Goal: Task Accomplishment & Management: Manage account settings

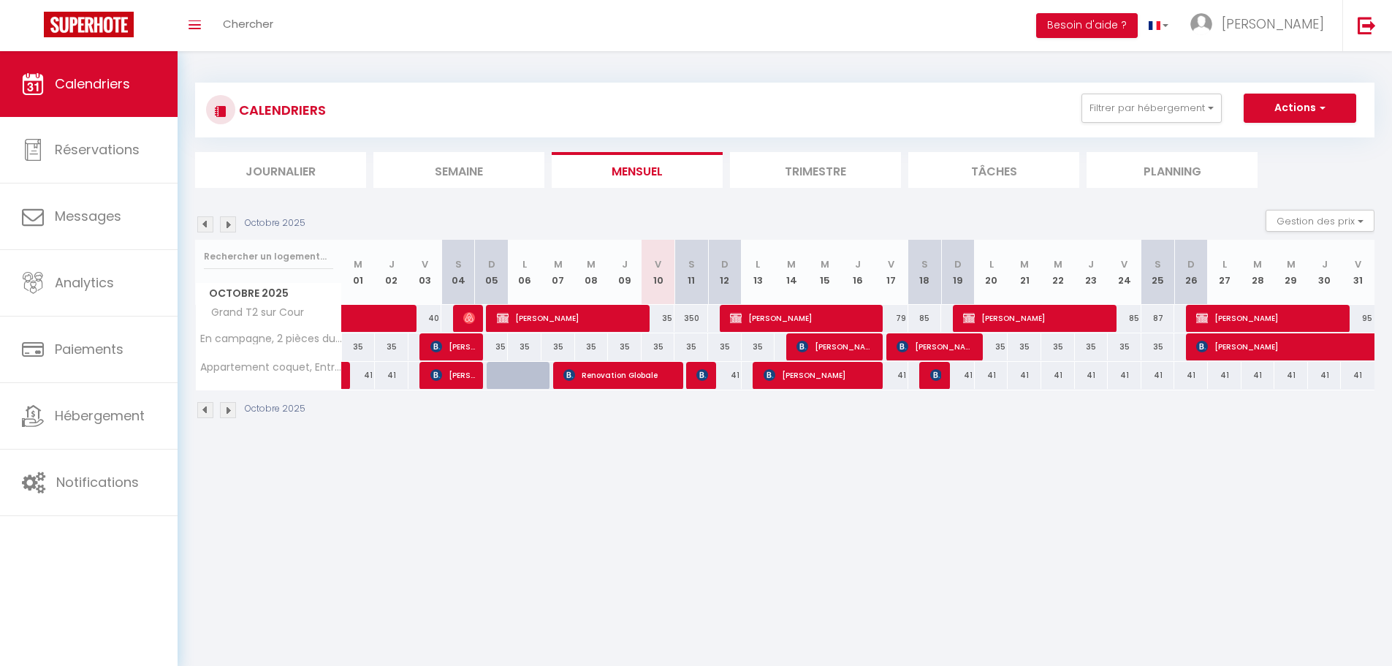
click at [227, 220] on img at bounding box center [228, 224] width 16 height 16
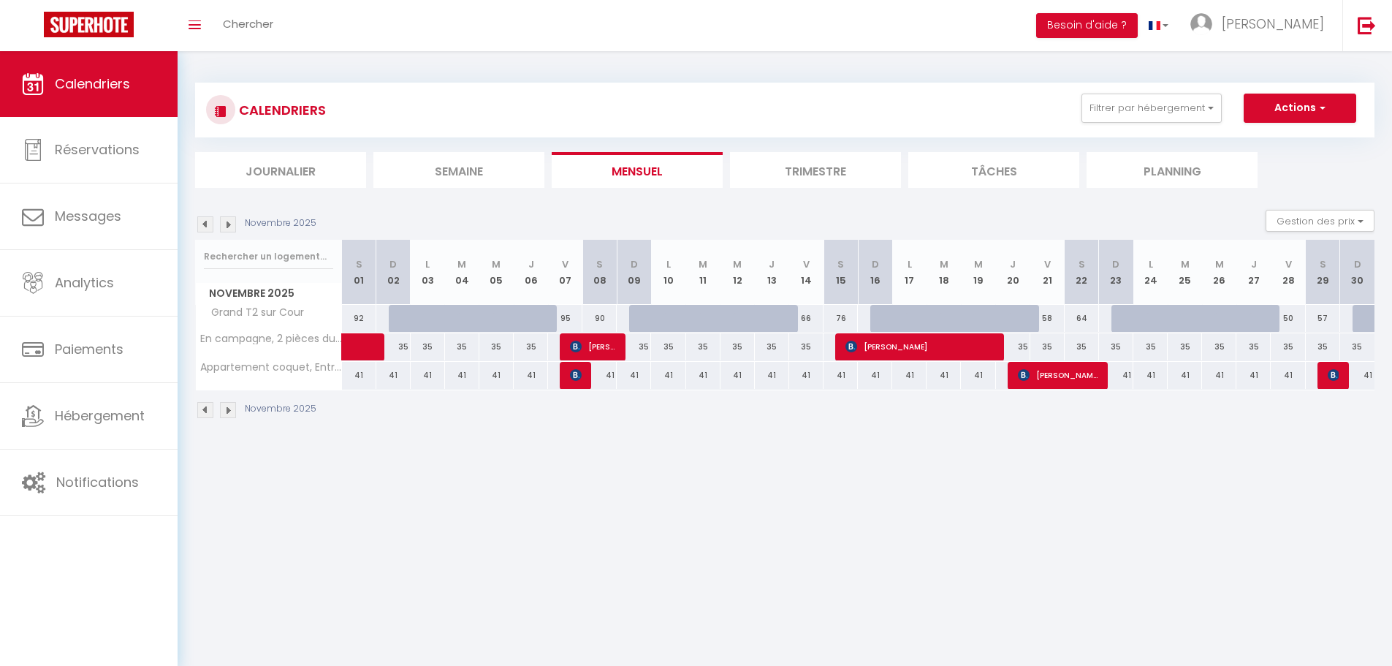
click at [197, 224] on img at bounding box center [205, 224] width 16 height 16
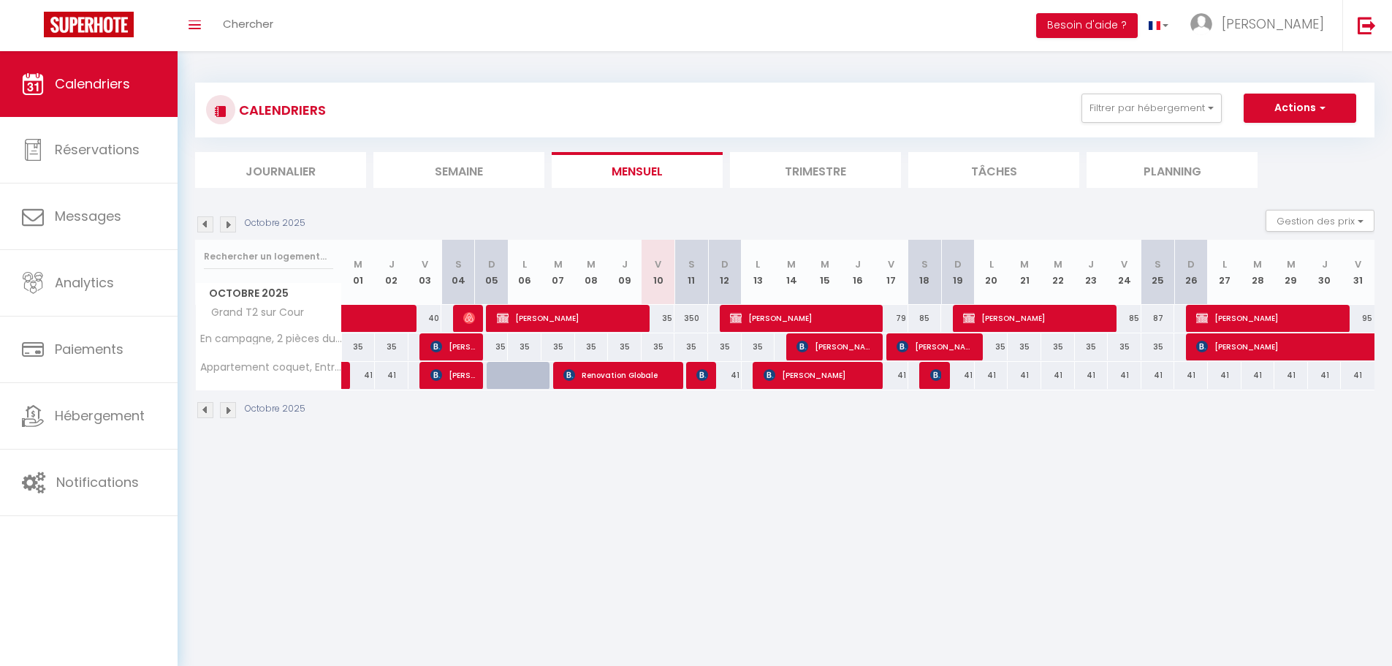
click at [227, 223] on img at bounding box center [228, 224] width 16 height 16
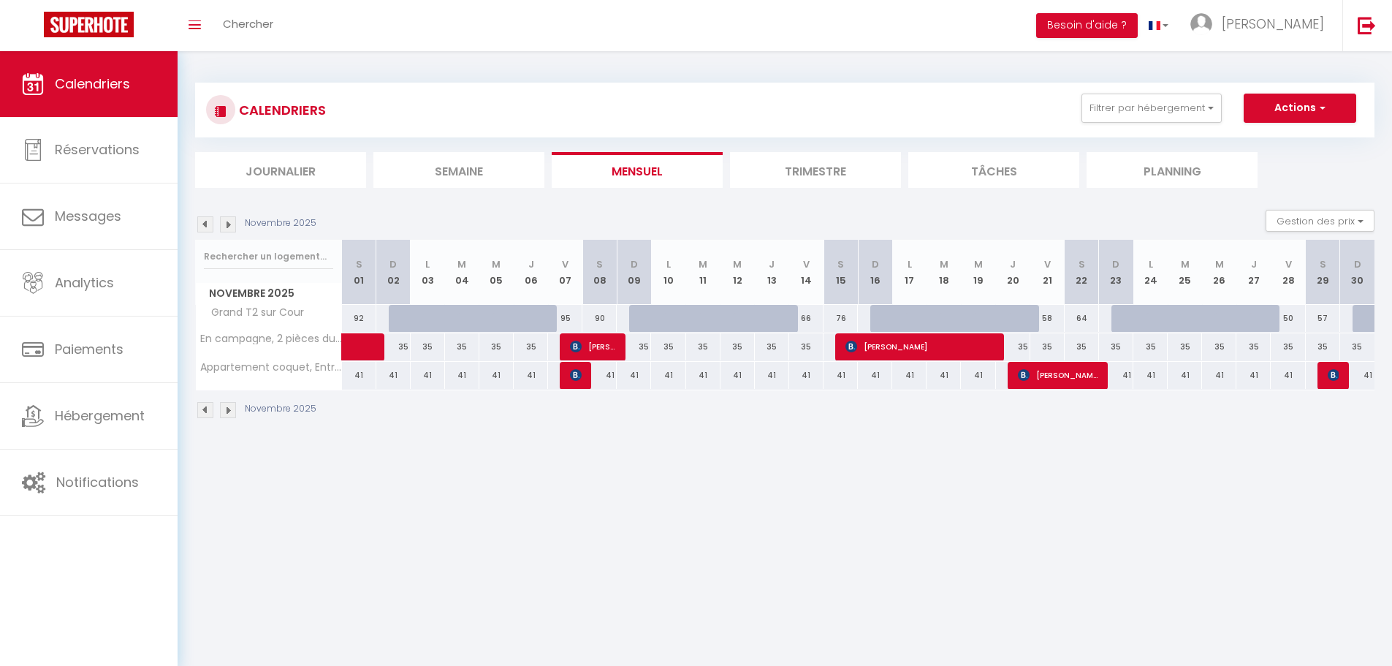
click at [204, 225] on img at bounding box center [205, 224] width 16 height 16
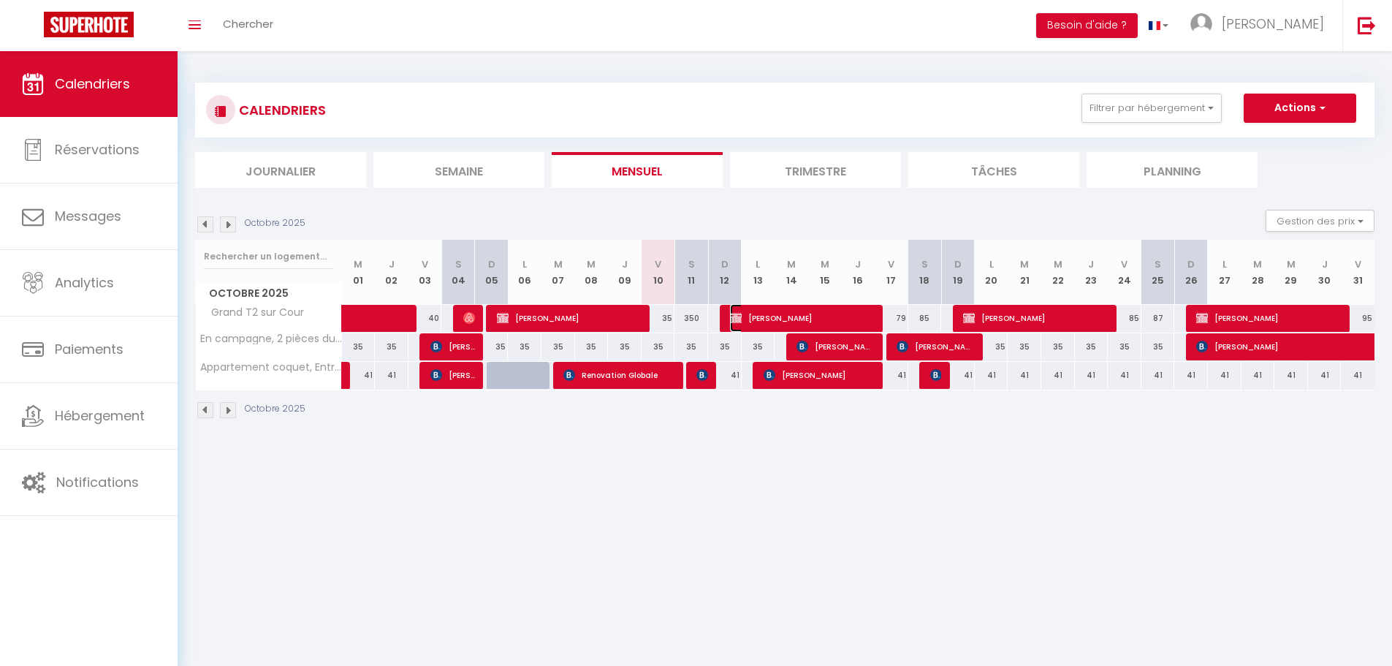
click at [773, 318] on span "[PERSON_NAME]" at bounding box center [802, 318] width 145 height 28
select select "OK"
select select "KO"
select select "0"
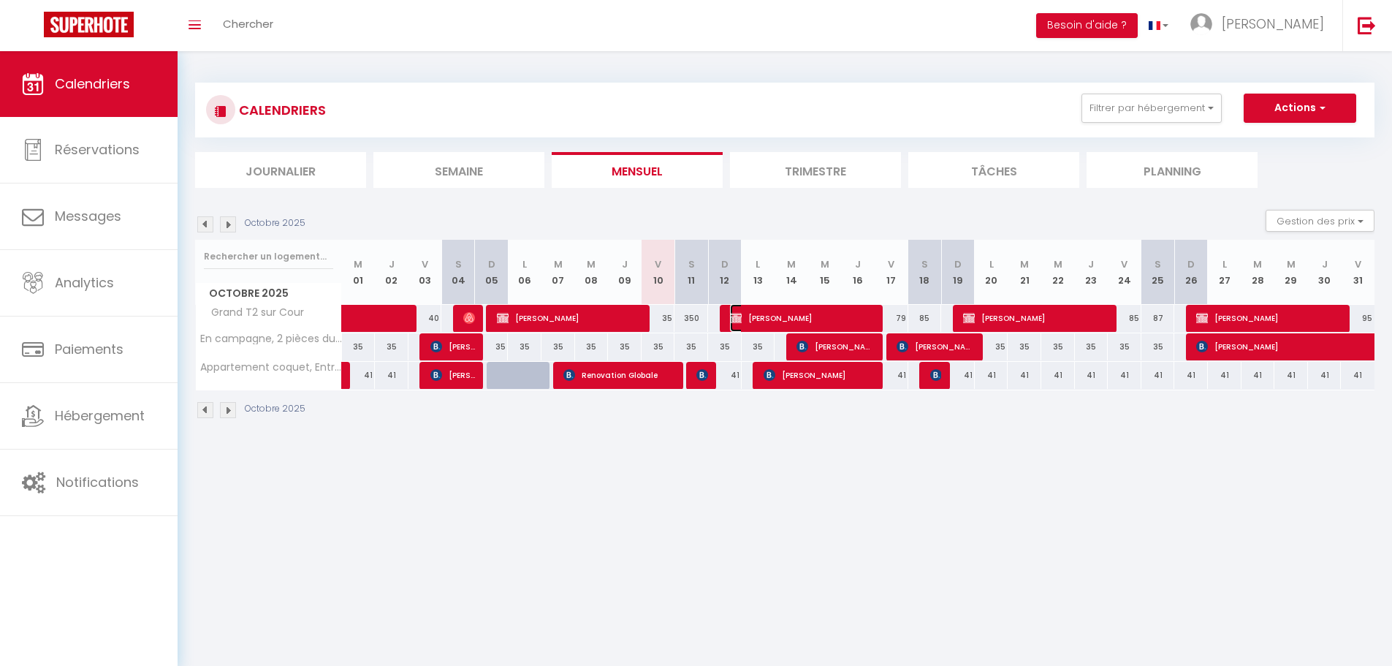
select select "1"
select select
select select "33148"
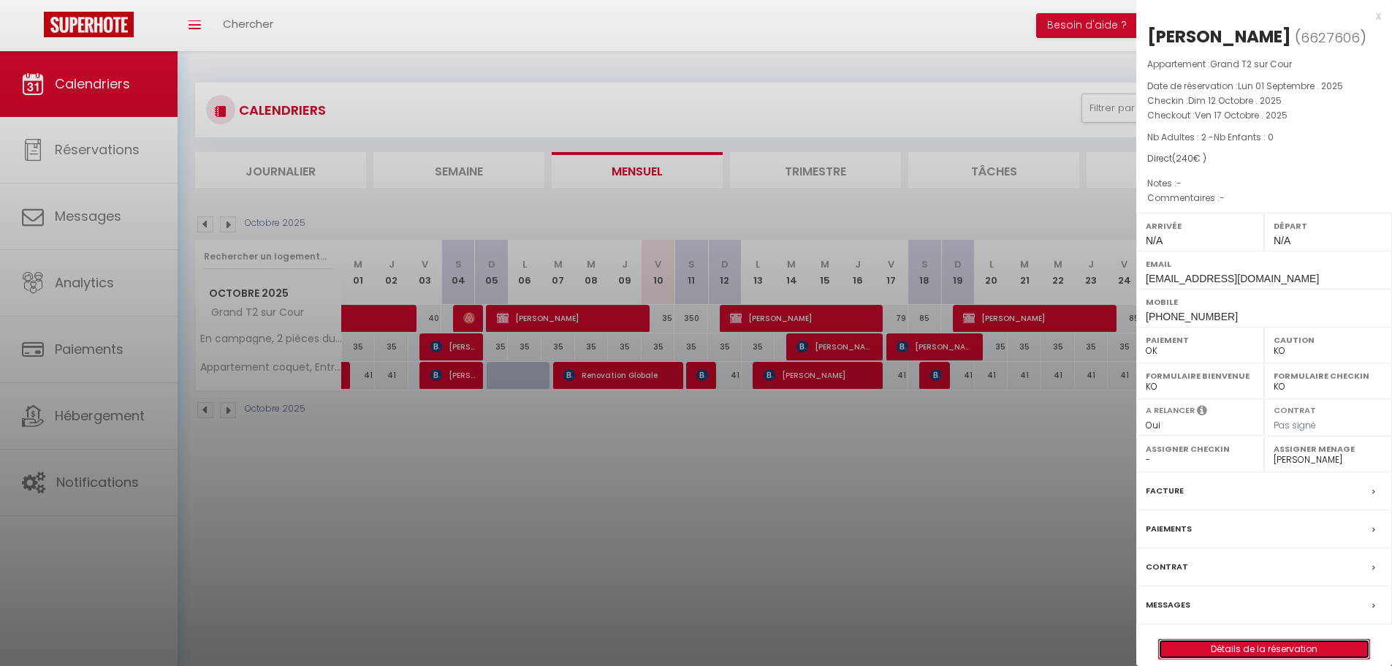
click at [1261, 654] on link "Détails de la réservation" at bounding box center [1264, 648] width 210 height 19
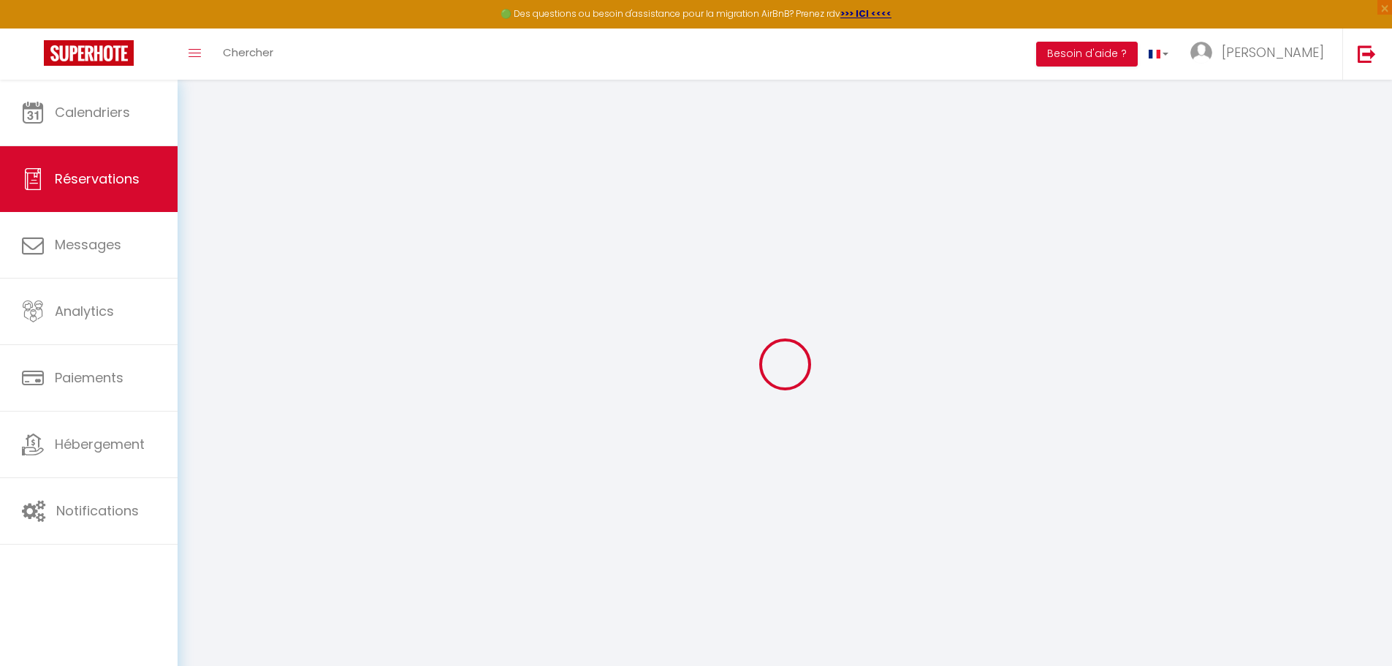
select select
checkbox input "false"
select select
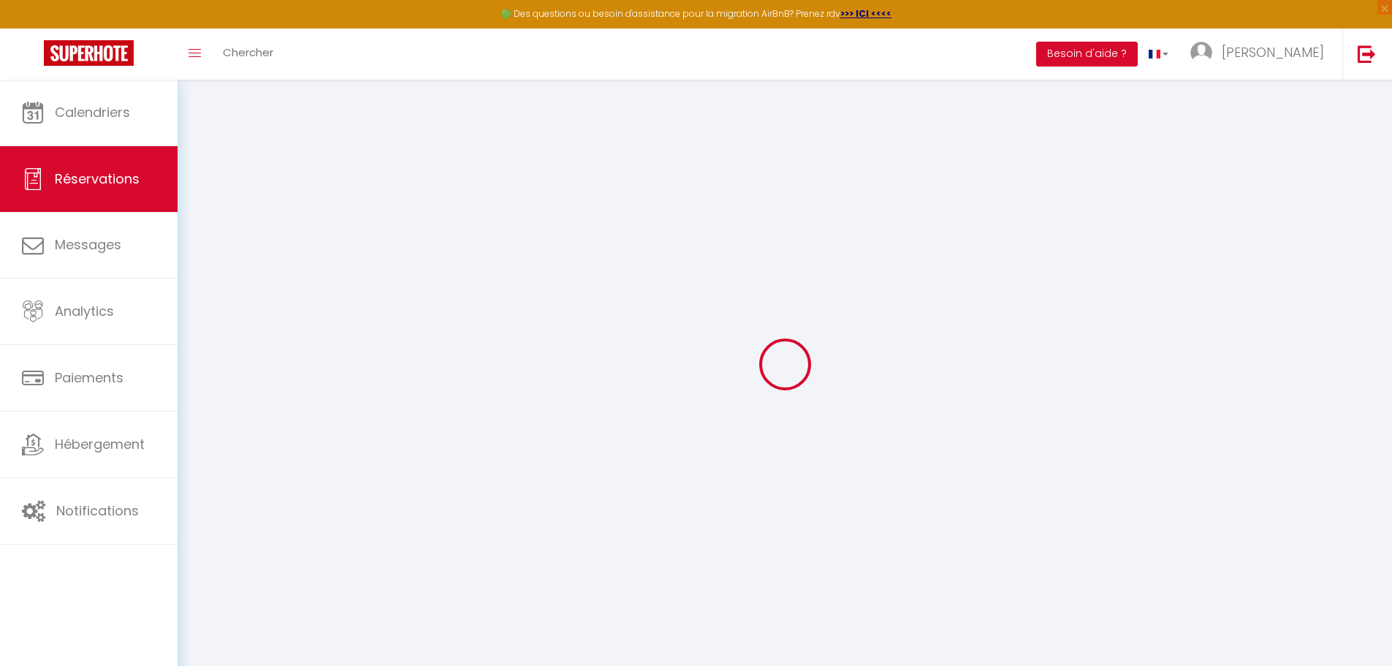
checkbox input "false"
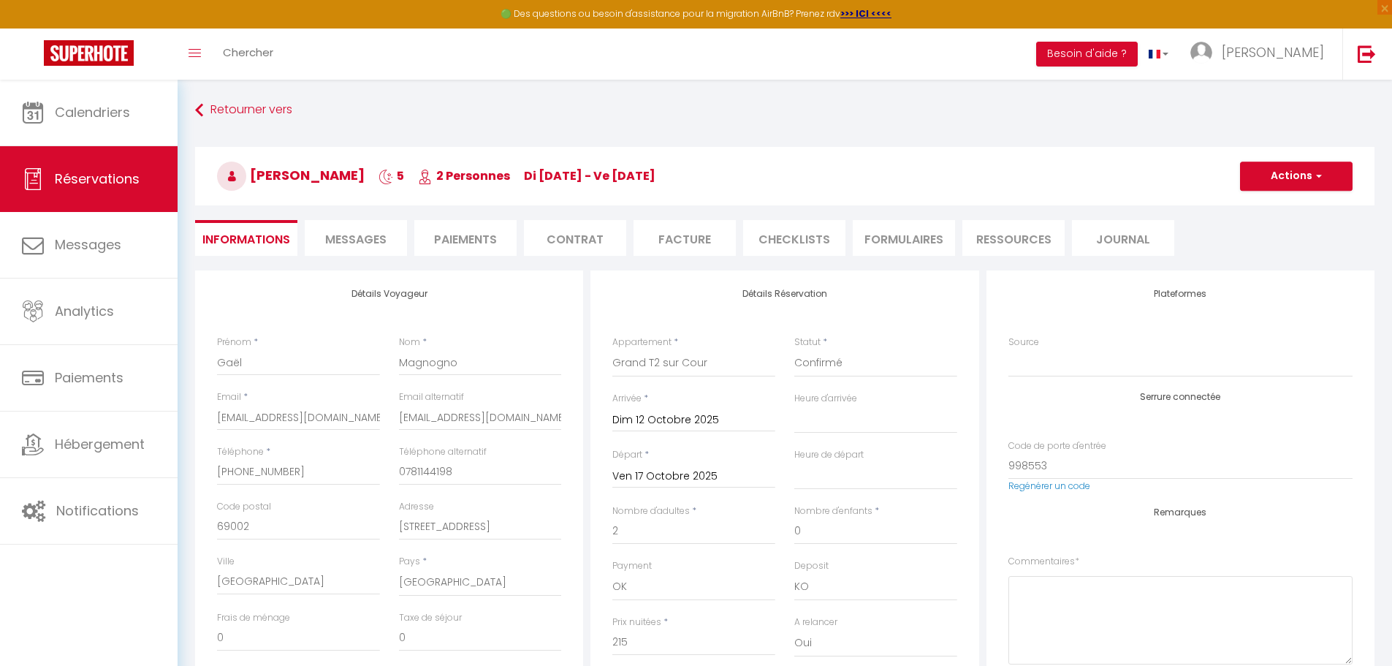
type input "25"
select select
checkbox input "false"
select select
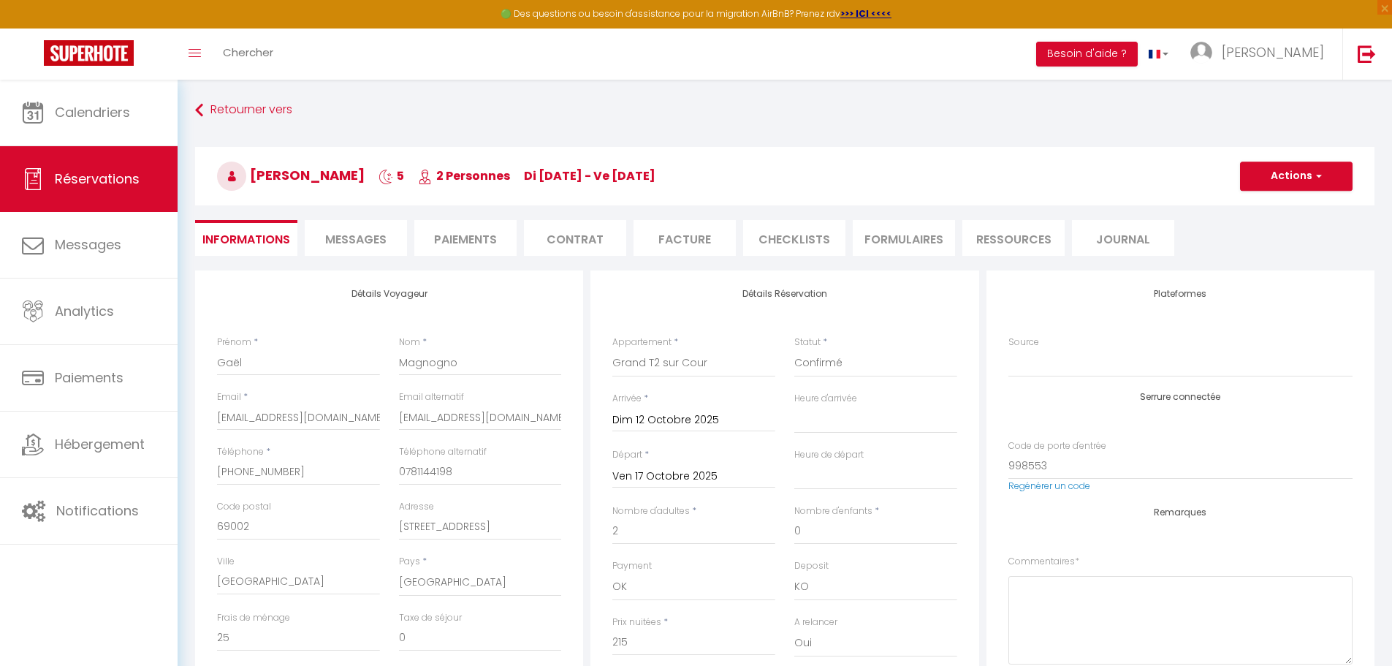
select select
click at [853, 362] on select "Confirmé Non Confirmé [PERSON_NAME] par le voyageur No Show Request" at bounding box center [875, 363] width 163 height 28
select select "0"
click at [794, 349] on select "Confirmé Non Confirmé [PERSON_NAME] par le voyageur No Show Request" at bounding box center [875, 363] width 163 height 28
select select
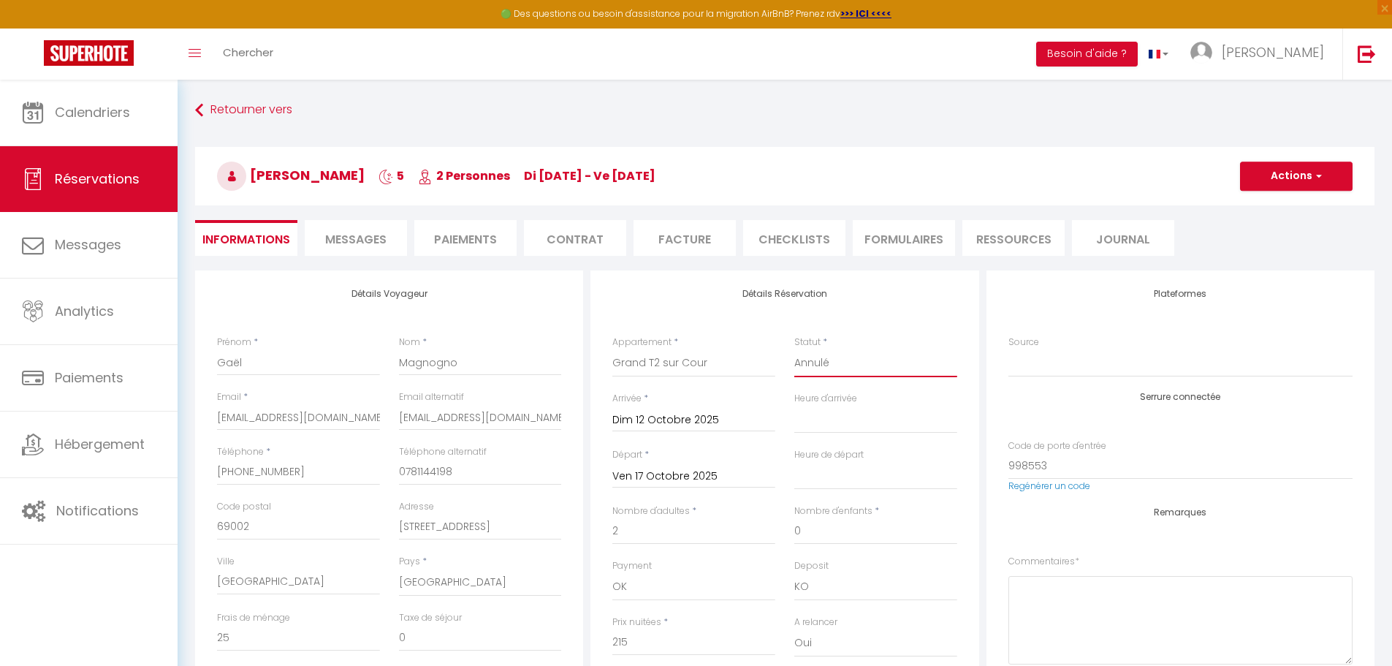
select select
checkbox input "false"
click at [1294, 172] on button "Actions" at bounding box center [1296, 176] width 113 height 29
click at [1288, 207] on link "Enregistrer" at bounding box center [1281, 208] width 115 height 19
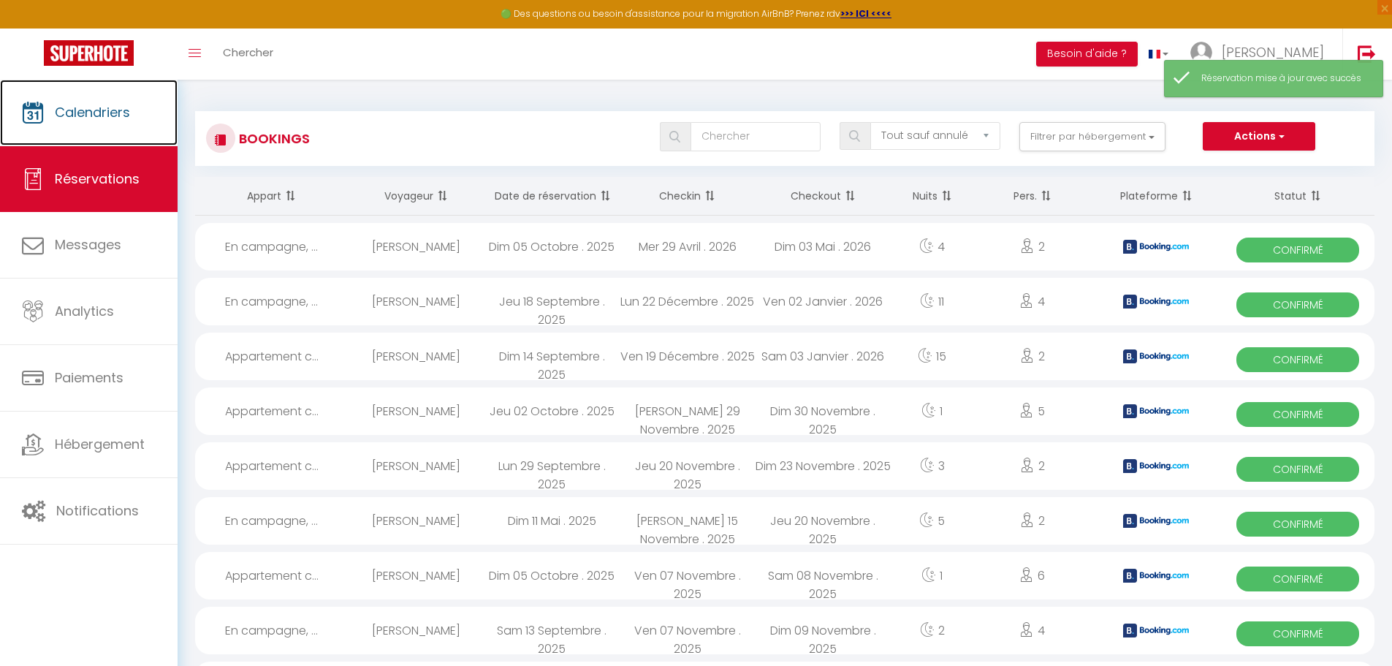
click at [56, 116] on span "Calendriers" at bounding box center [92, 112] width 75 height 18
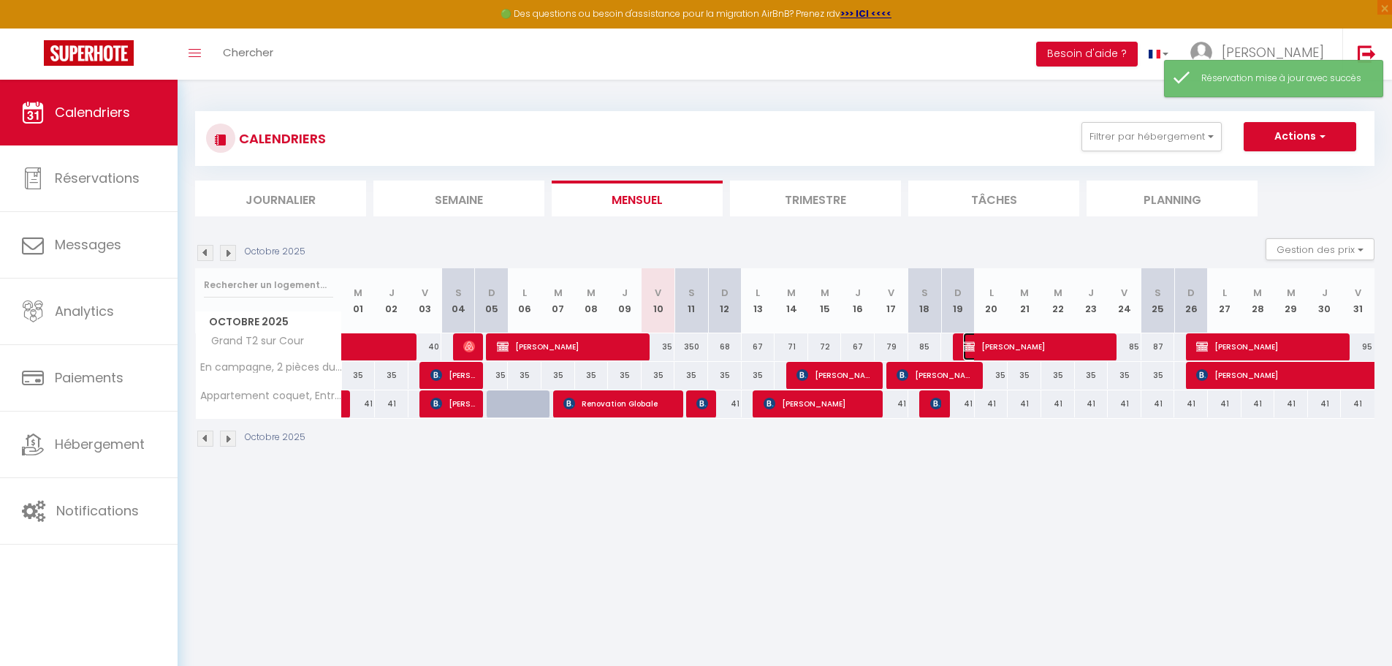
click at [1018, 354] on span "[PERSON_NAME]" at bounding box center [1035, 347] width 145 height 28
select select "OK"
select select "KO"
select select "0"
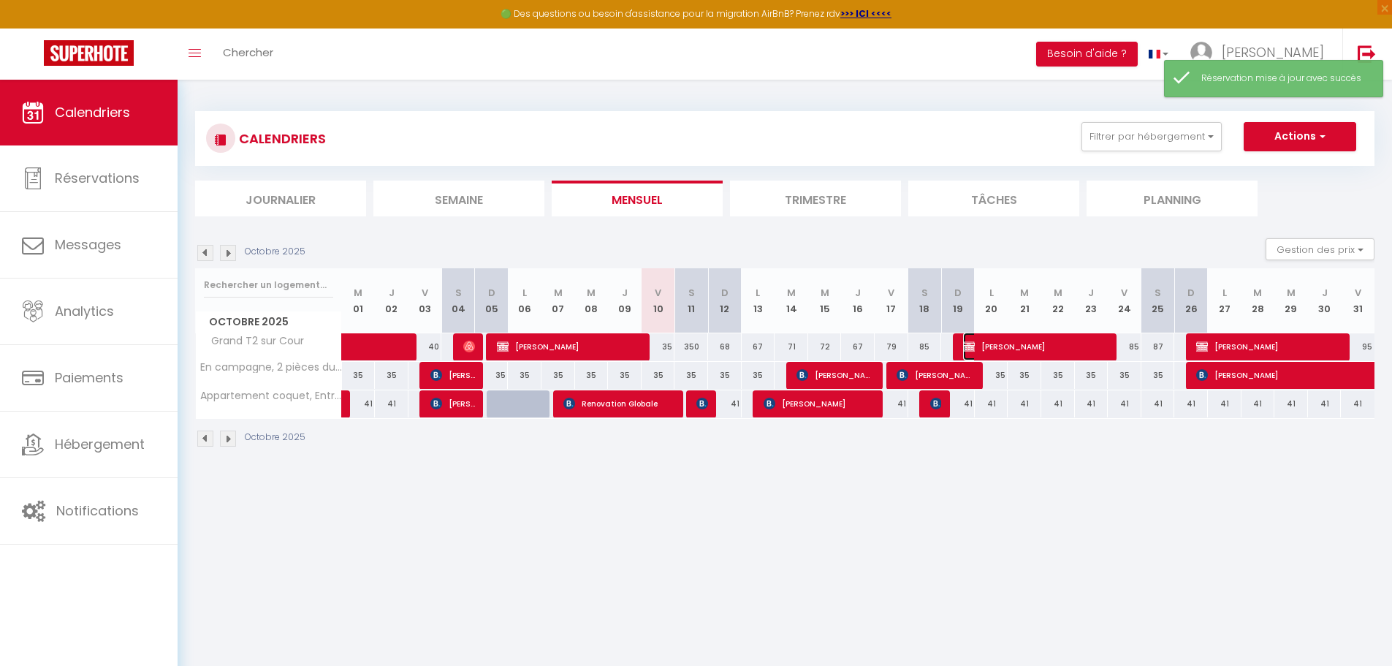
select select "1"
select select
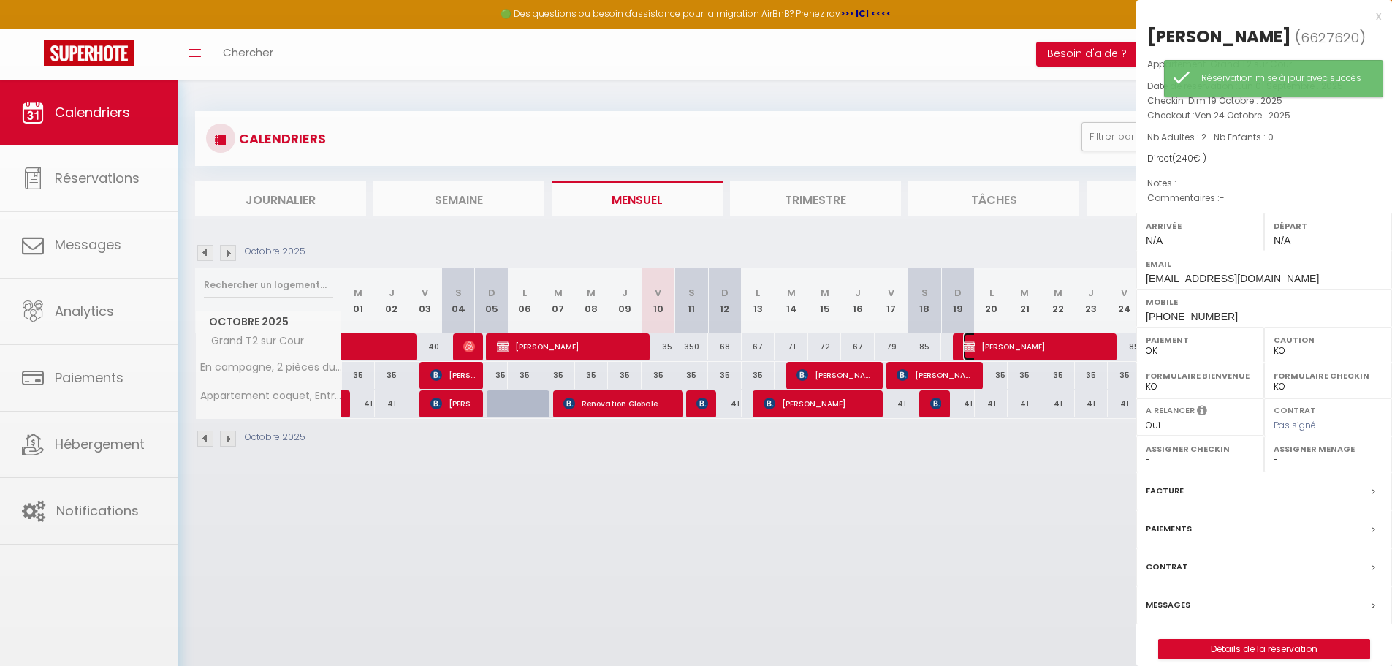
select select "33148"
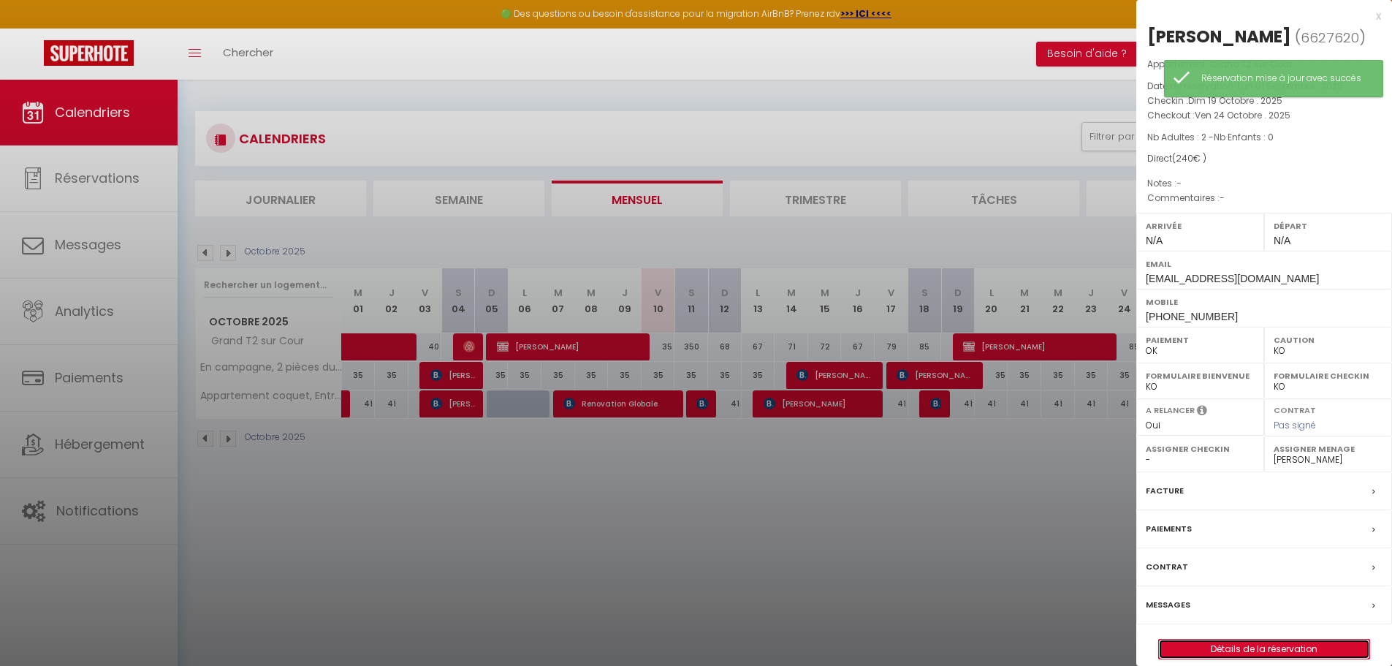
click at [1258, 653] on link "Détails de la réservation" at bounding box center [1264, 648] width 210 height 19
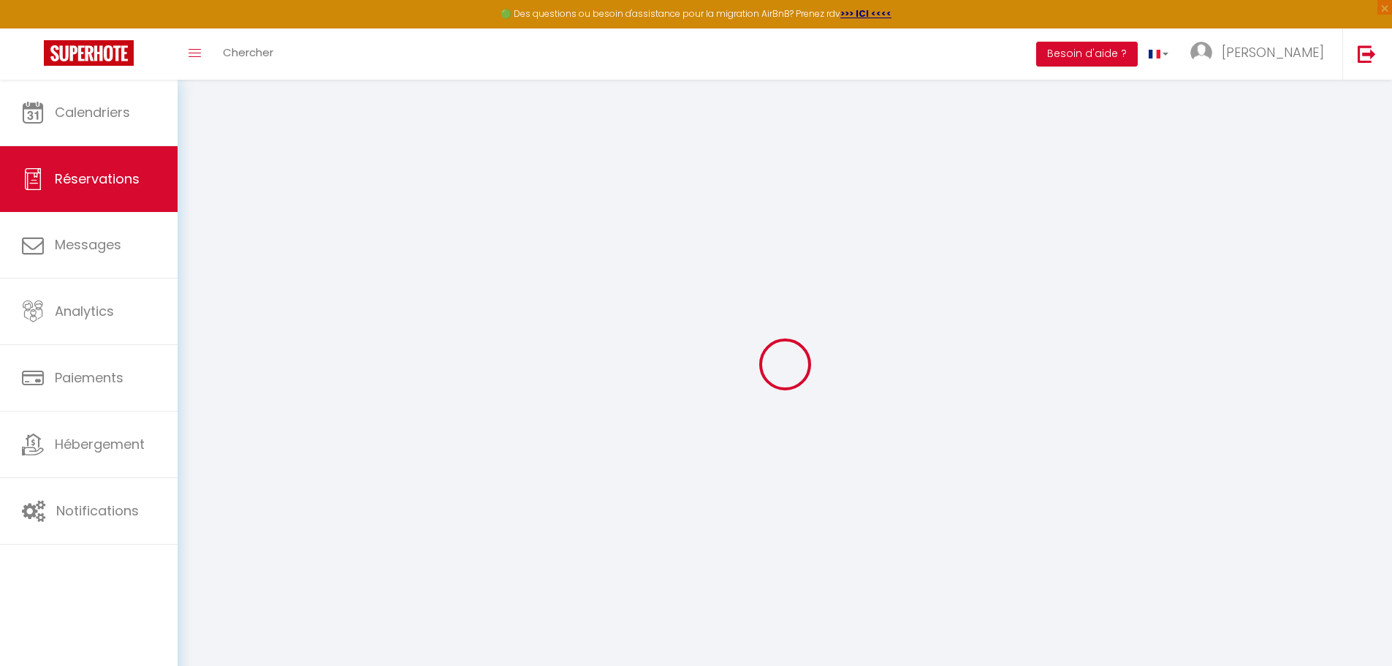
select select
checkbox input "false"
select select
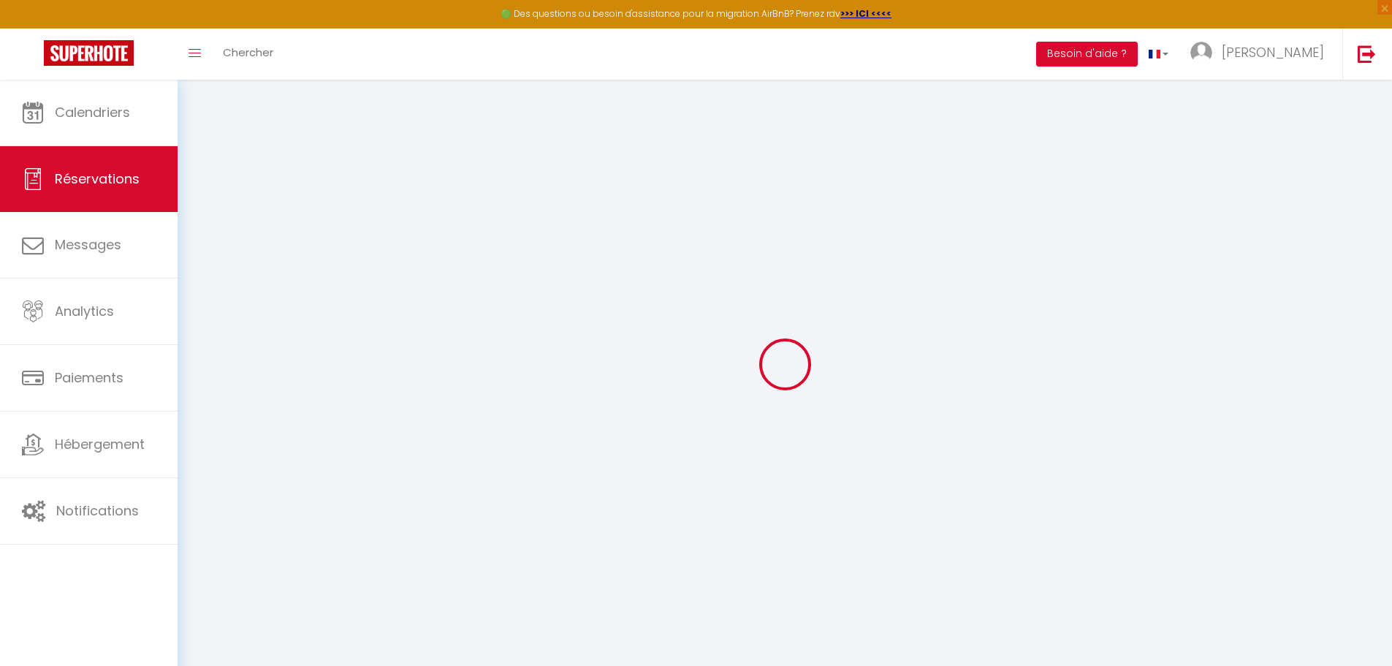
checkbox input "false"
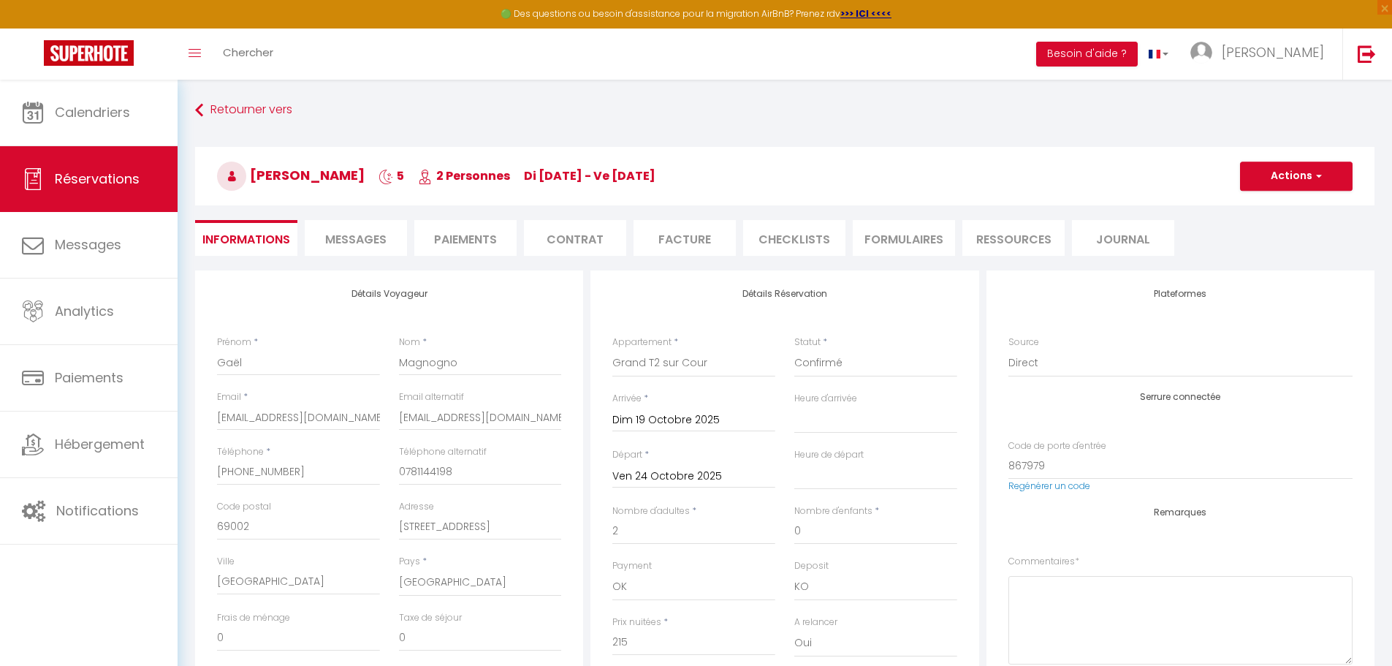
type input "25"
select select
checkbox input "false"
select select
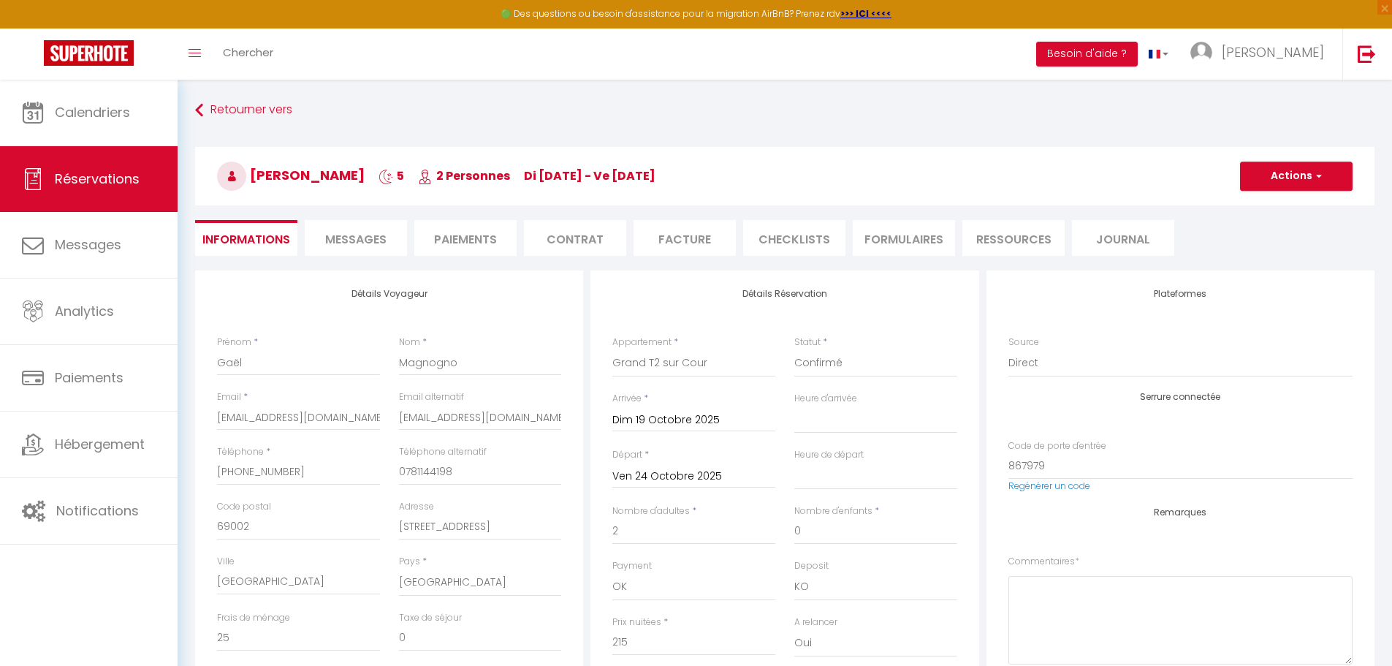
select select
drag, startPoint x: 832, startPoint y: 361, endPoint x: 838, endPoint y: 373, distance: 14.1
click at [832, 361] on select "Confirmé Non Confirmé [PERSON_NAME] par le voyageur No Show Request" at bounding box center [875, 363] width 163 height 28
select select "0"
click at [794, 349] on select "Confirmé Non Confirmé [PERSON_NAME] par le voyageur No Show Request" at bounding box center [875, 363] width 163 height 28
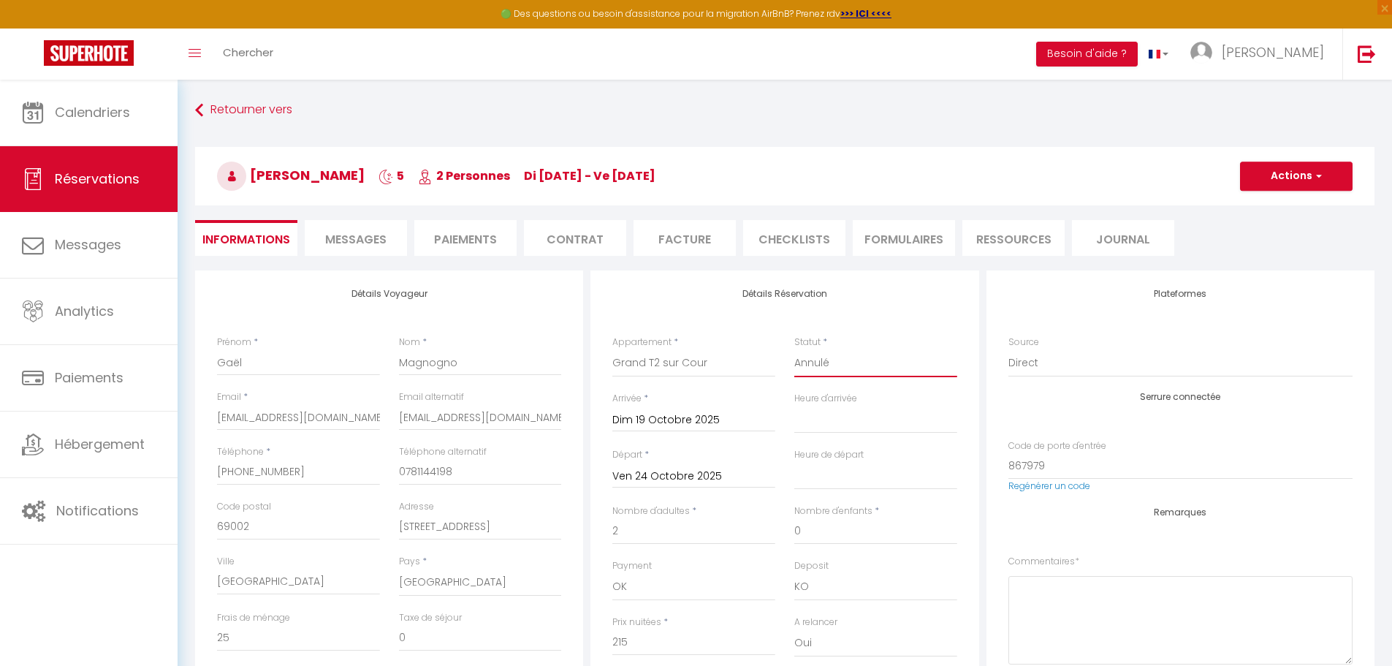
select select
checkbox input "false"
click at [1334, 165] on button "Actions" at bounding box center [1296, 176] width 113 height 29
click at [1287, 206] on link "Enregistrer" at bounding box center [1281, 208] width 115 height 19
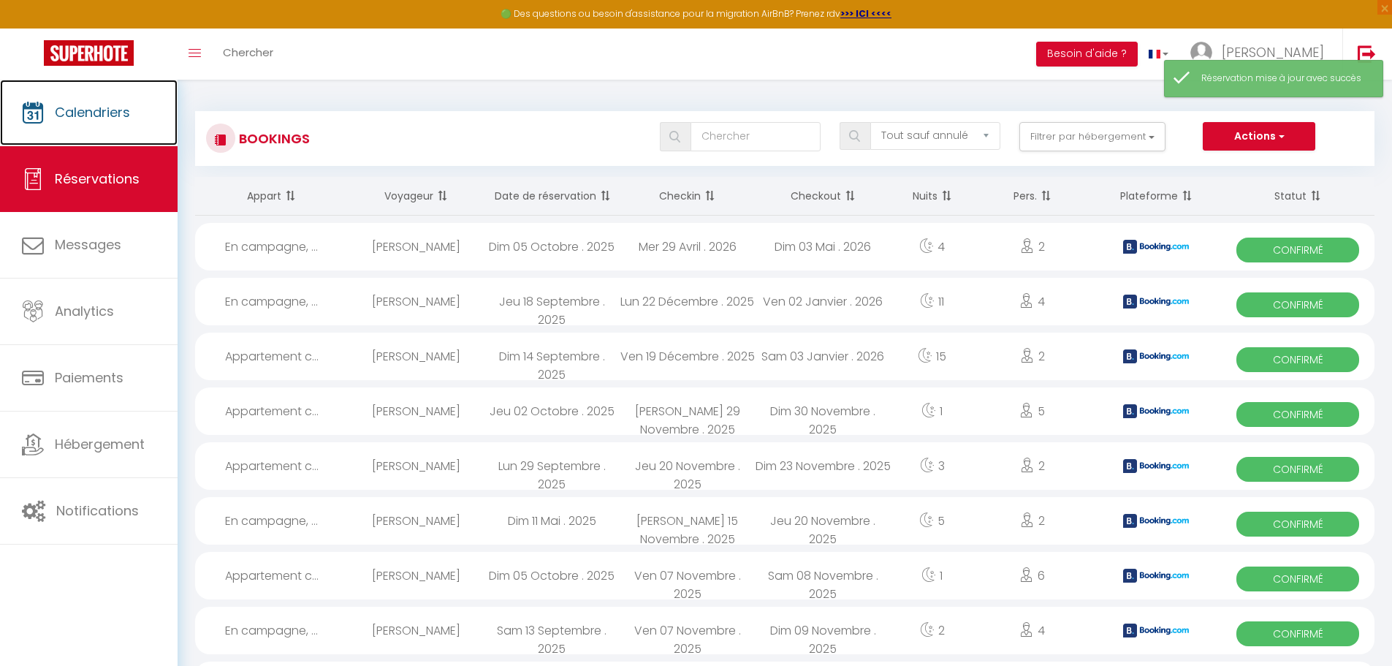
click at [96, 121] on span "Calendriers" at bounding box center [92, 112] width 75 height 18
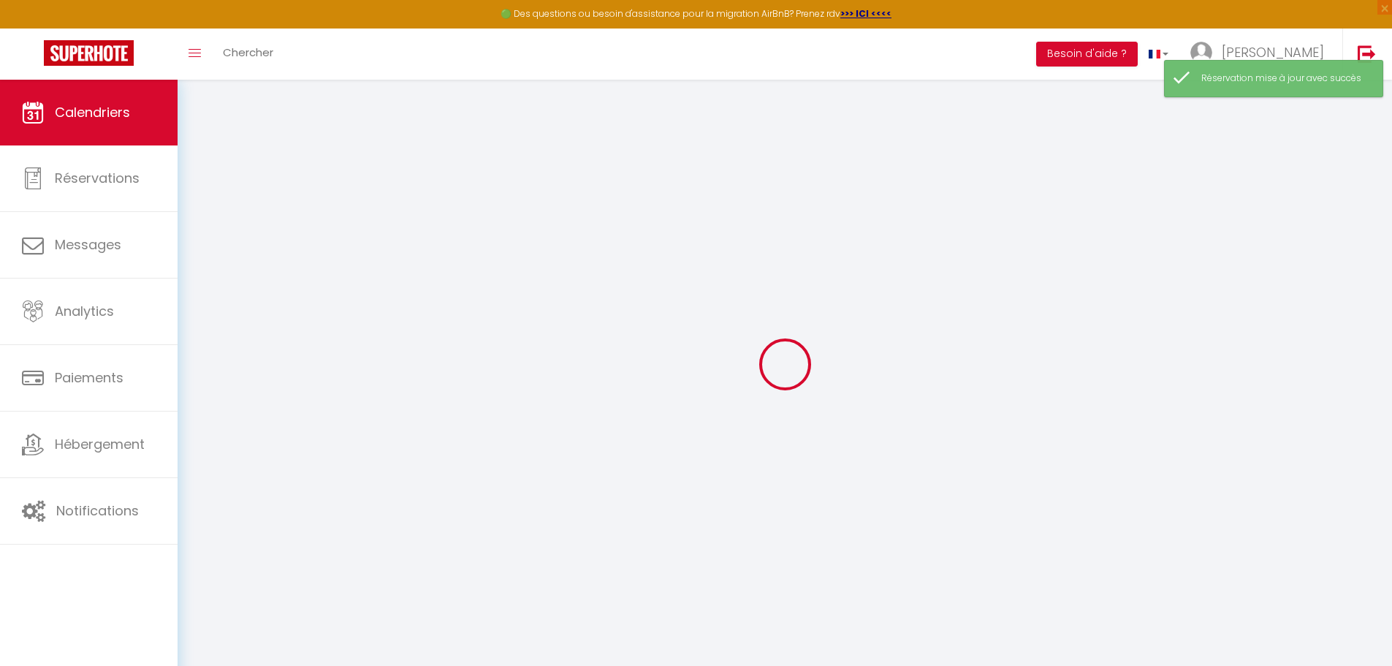
select select
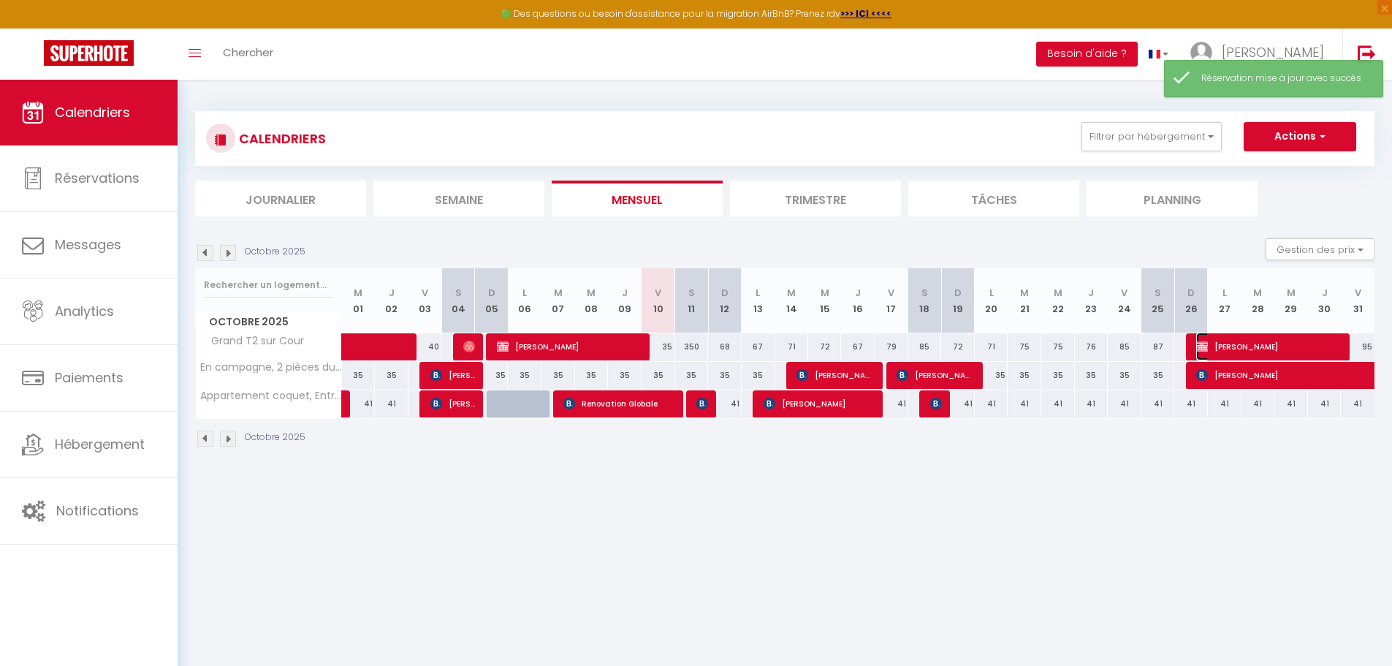
click at [1211, 346] on span "[PERSON_NAME]" at bounding box center [1268, 347] width 145 height 28
select select "OK"
select select "KO"
select select "1"
select select "0"
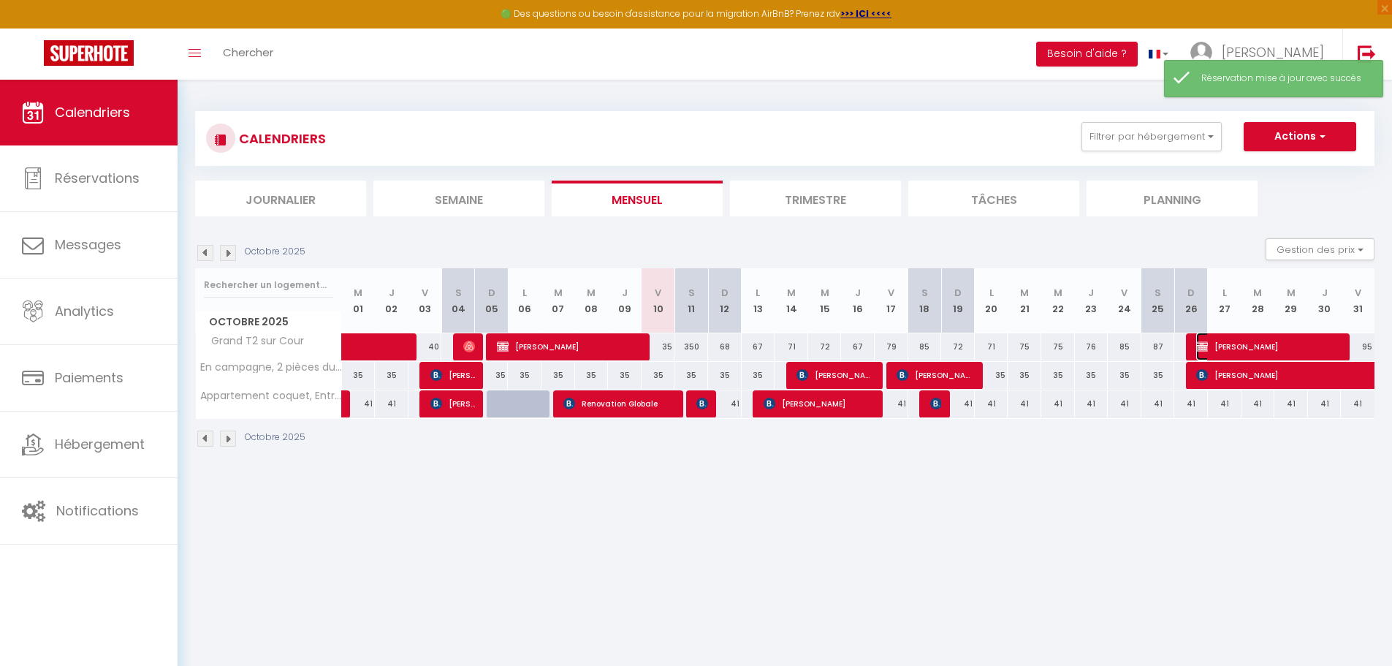
select select "1"
select select
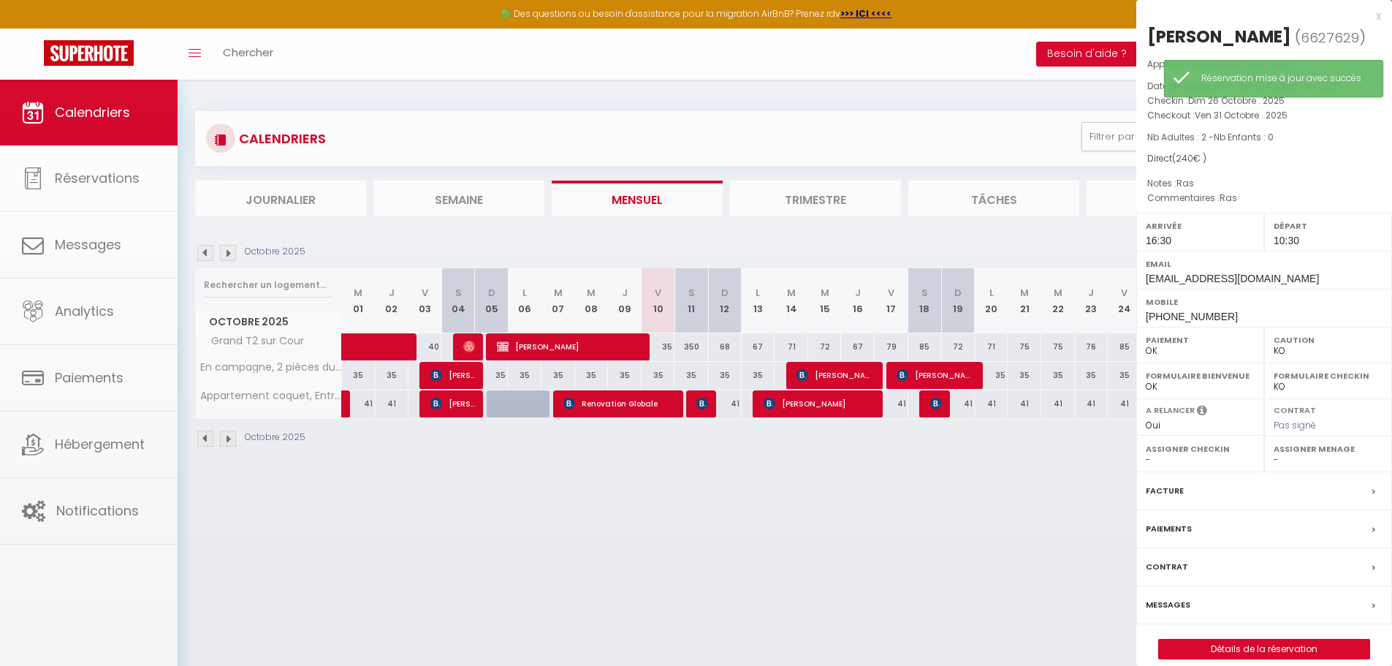
select select "33148"
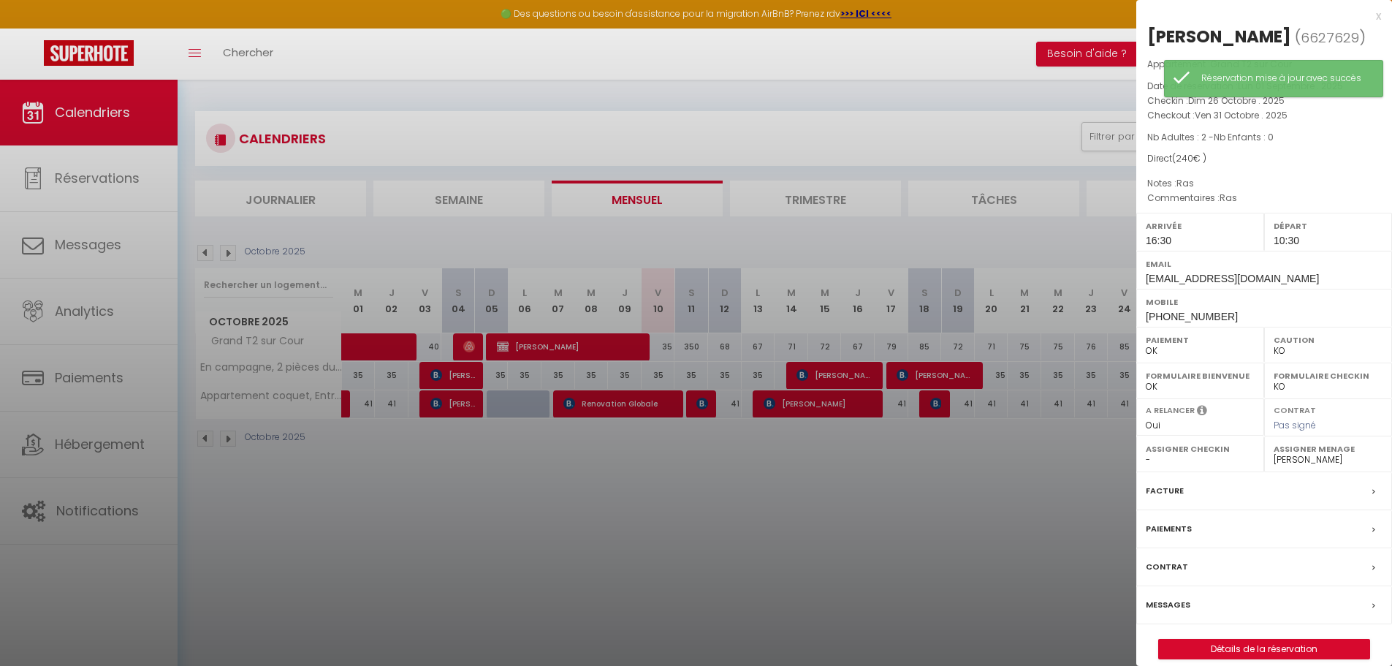
click at [1242, 664] on div "x [PERSON_NAME] ( 6627629 ) Appartement : Grand T2 sur Cour Date de réservation…" at bounding box center [1264, 340] width 256 height 681
click at [1264, 654] on link "Détails de la réservation" at bounding box center [1264, 648] width 210 height 19
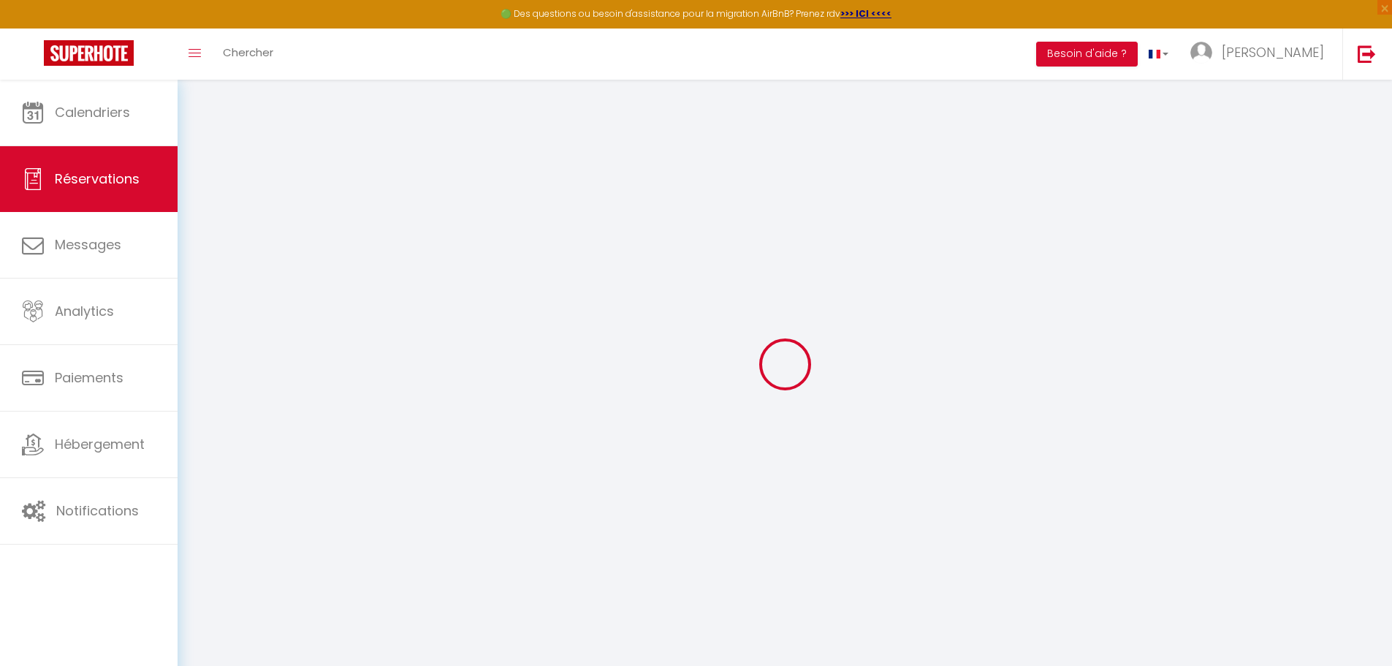
select select
checkbox input "false"
select select
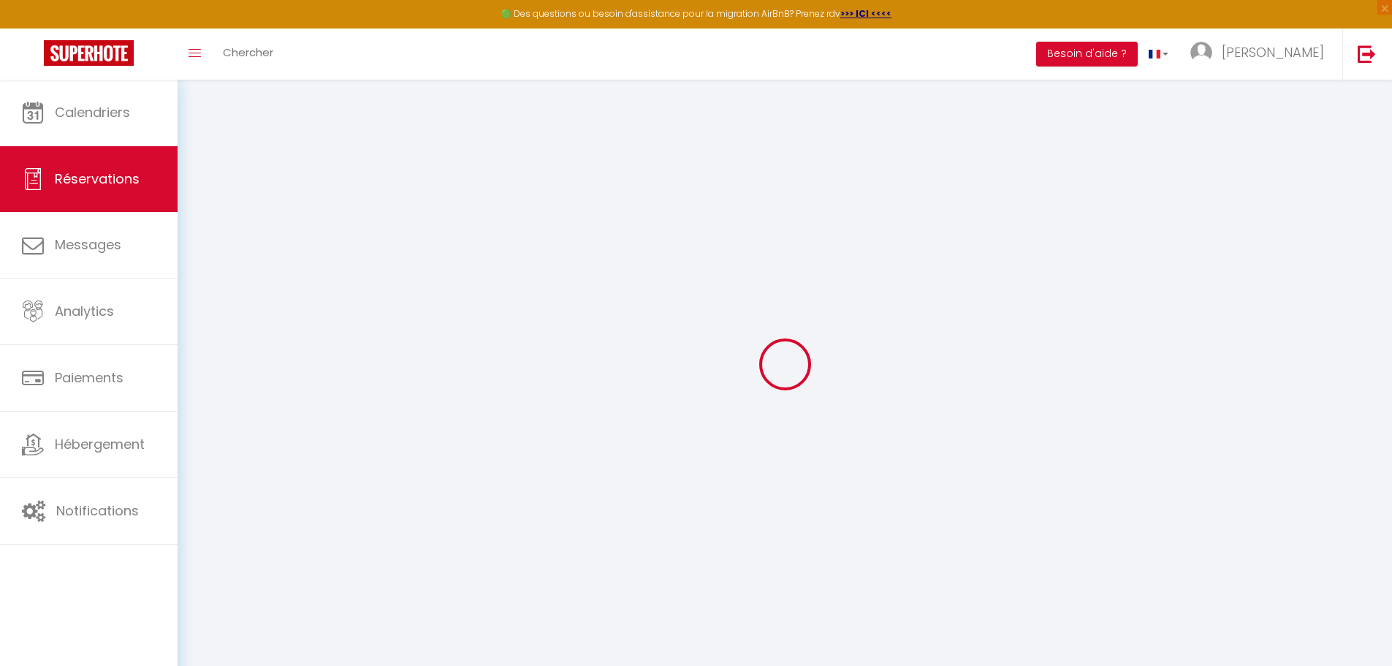
checkbox input "false"
type textarea "Ras"
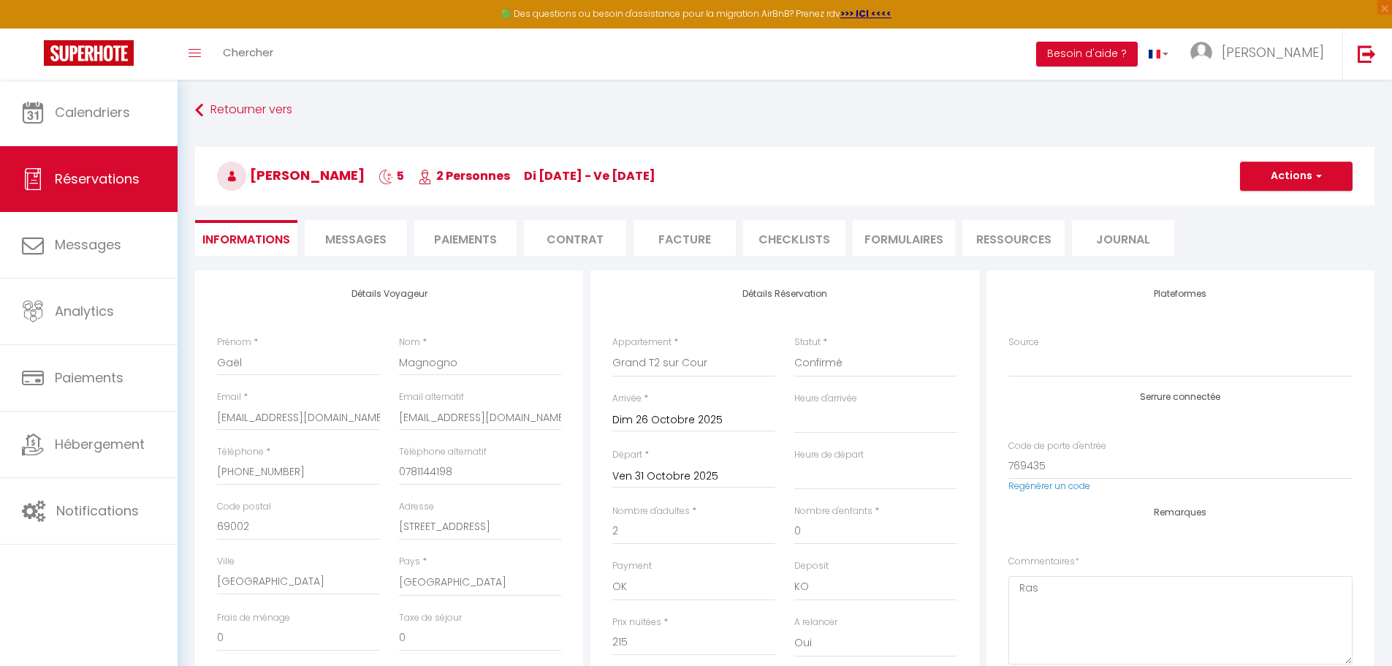
type input "25"
select select
checkbox input "false"
select select "16:30"
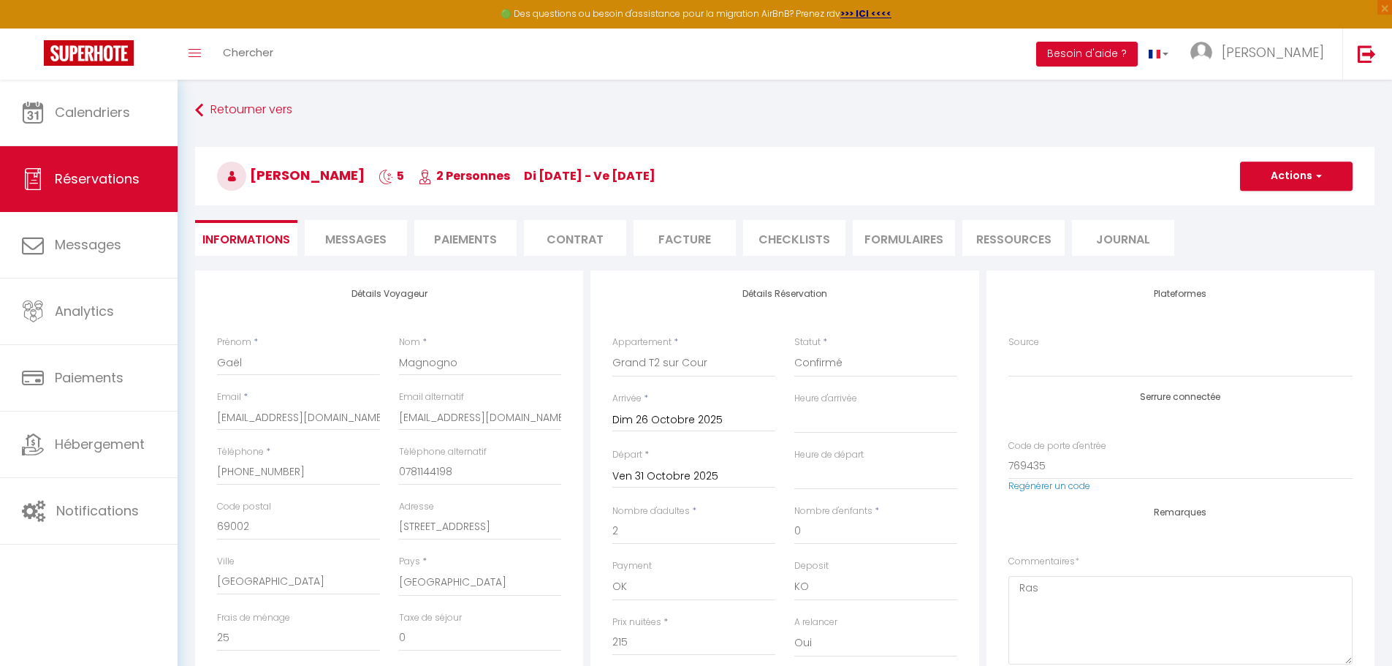
select select "10:30"
click at [1267, 183] on button "Actions" at bounding box center [1296, 176] width 113 height 29
click at [878, 358] on select "Confirmé Non Confirmé [PERSON_NAME] par le voyageur No Show Request" at bounding box center [875, 363] width 163 height 28
select select "0"
click at [794, 349] on select "Confirmé Non Confirmé [PERSON_NAME] par le voyageur No Show Request" at bounding box center [875, 363] width 163 height 28
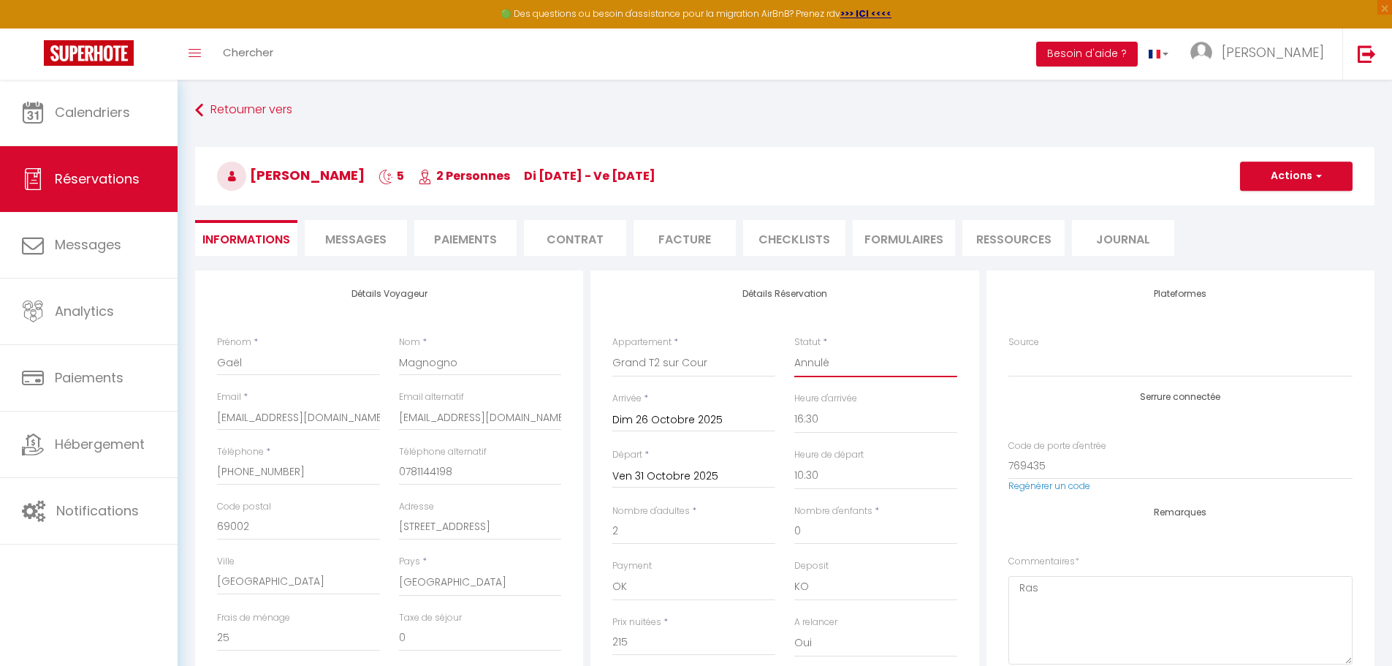
checkbox input "false"
click at [1273, 173] on button "Actions" at bounding box center [1296, 176] width 113 height 29
click at [1278, 205] on link "Enregistrer" at bounding box center [1281, 208] width 115 height 19
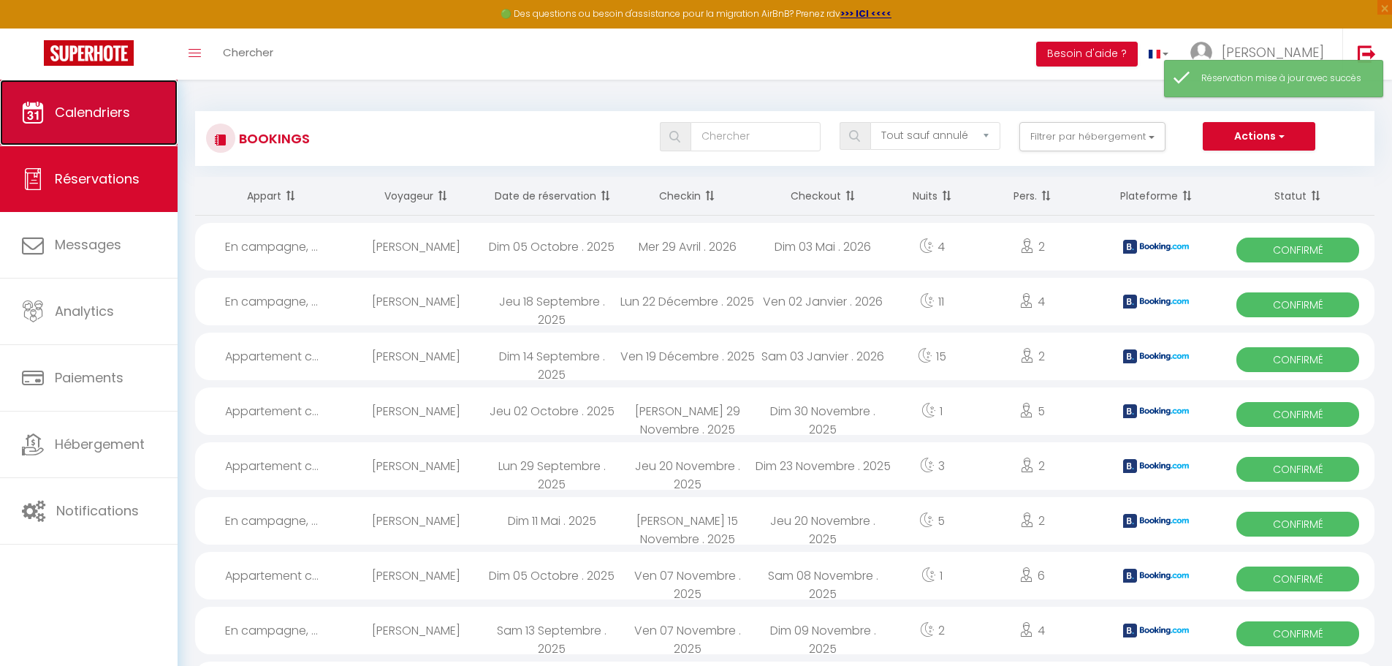
click at [113, 110] on span "Calendriers" at bounding box center [92, 112] width 75 height 18
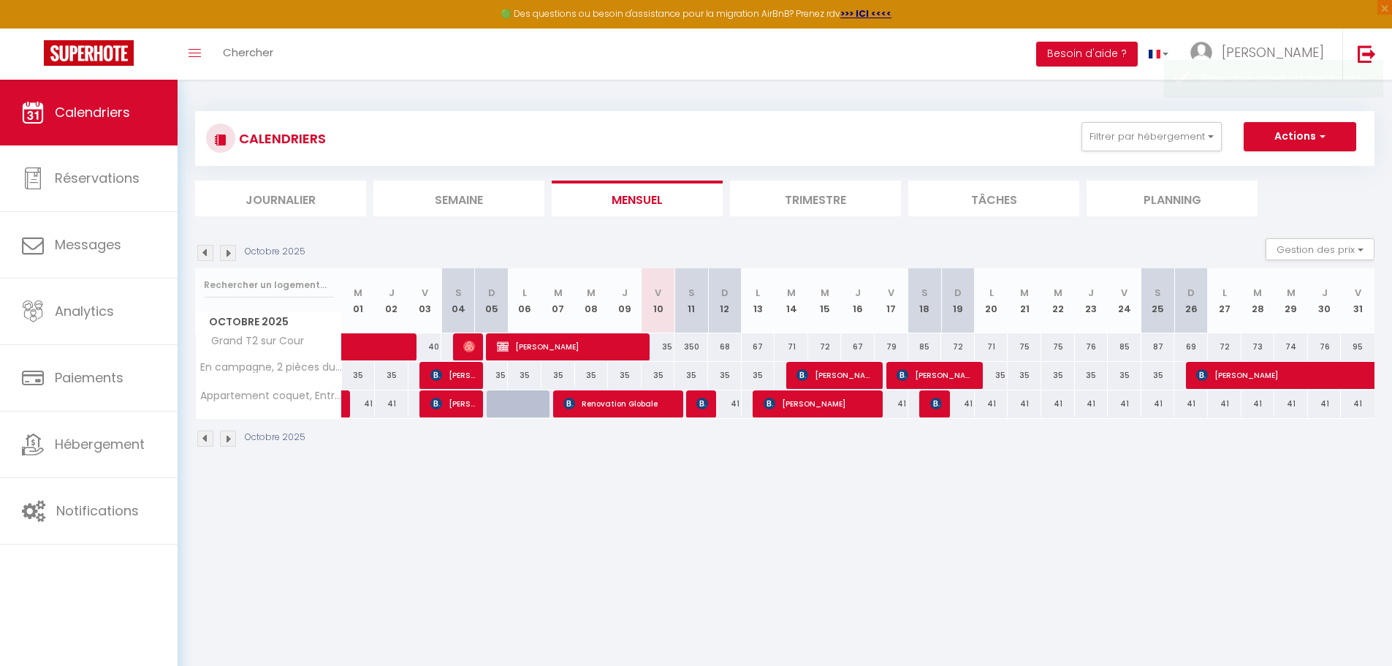
click at [721, 343] on div "68" at bounding box center [725, 346] width 34 height 27
type input "68"
type input "Dim 12 Octobre 2025"
type input "Lun 13 Octobre 2025"
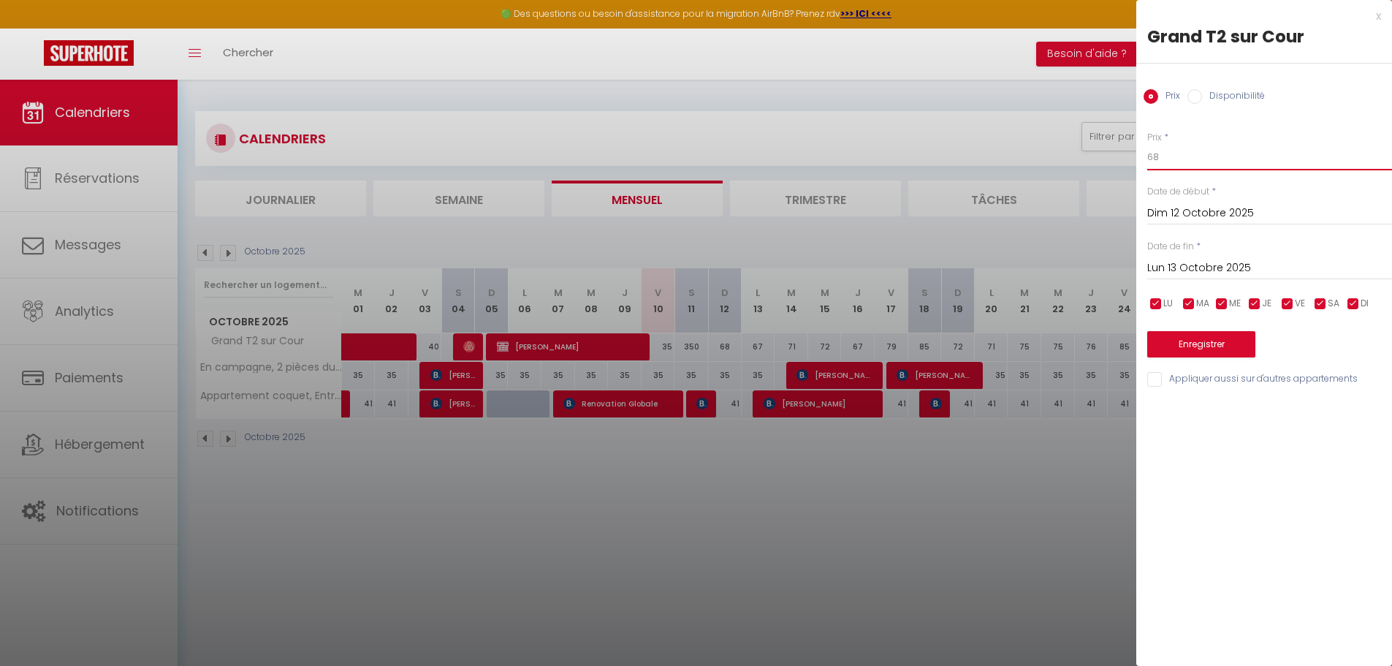
drag, startPoint x: 1140, startPoint y: 156, endPoint x: 1034, endPoint y: 159, distance: 106.0
click at [1034, 159] on body "🟢 Des questions ou besoin d'assistance pour la migration AirBnB? Prenez rdv >>>…" at bounding box center [696, 413] width 1392 height 666
type input "40"
click at [1228, 263] on input "Lun 13 Octobre 2025" at bounding box center [1269, 268] width 245 height 19
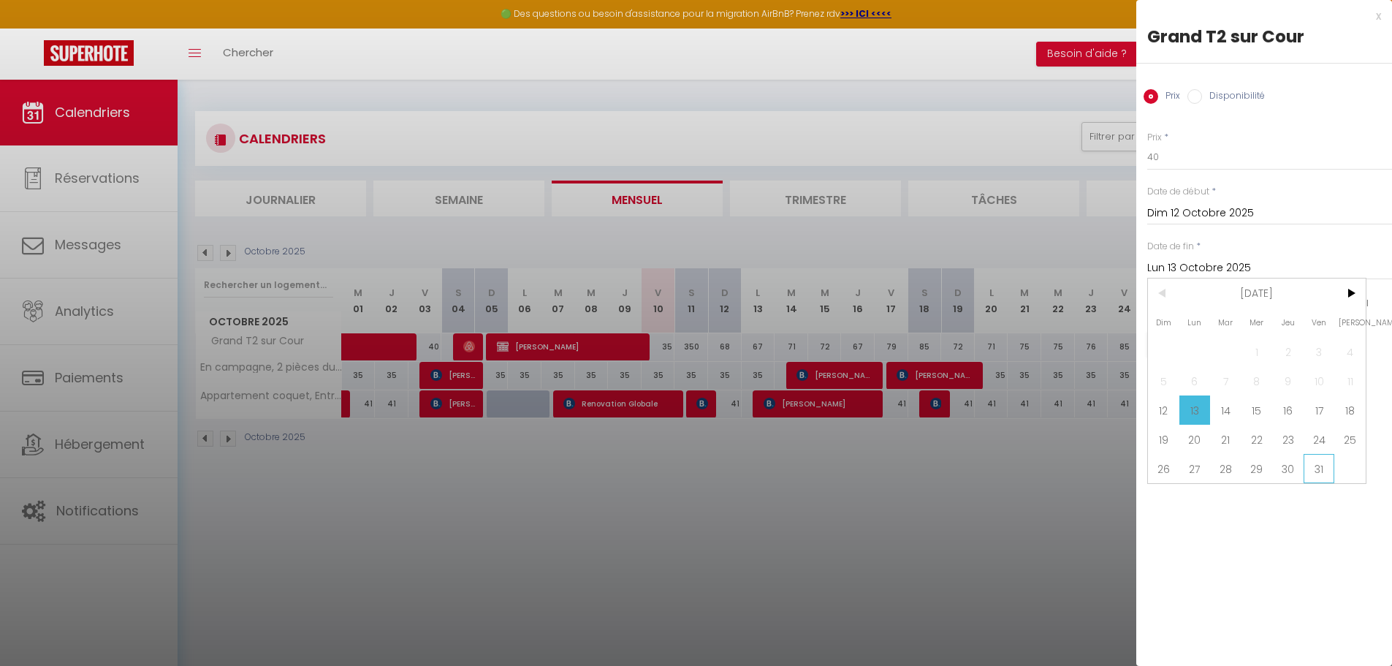
click at [1312, 475] on span "31" at bounding box center [1319, 468] width 31 height 29
type input "Ven 31 Octobre 2025"
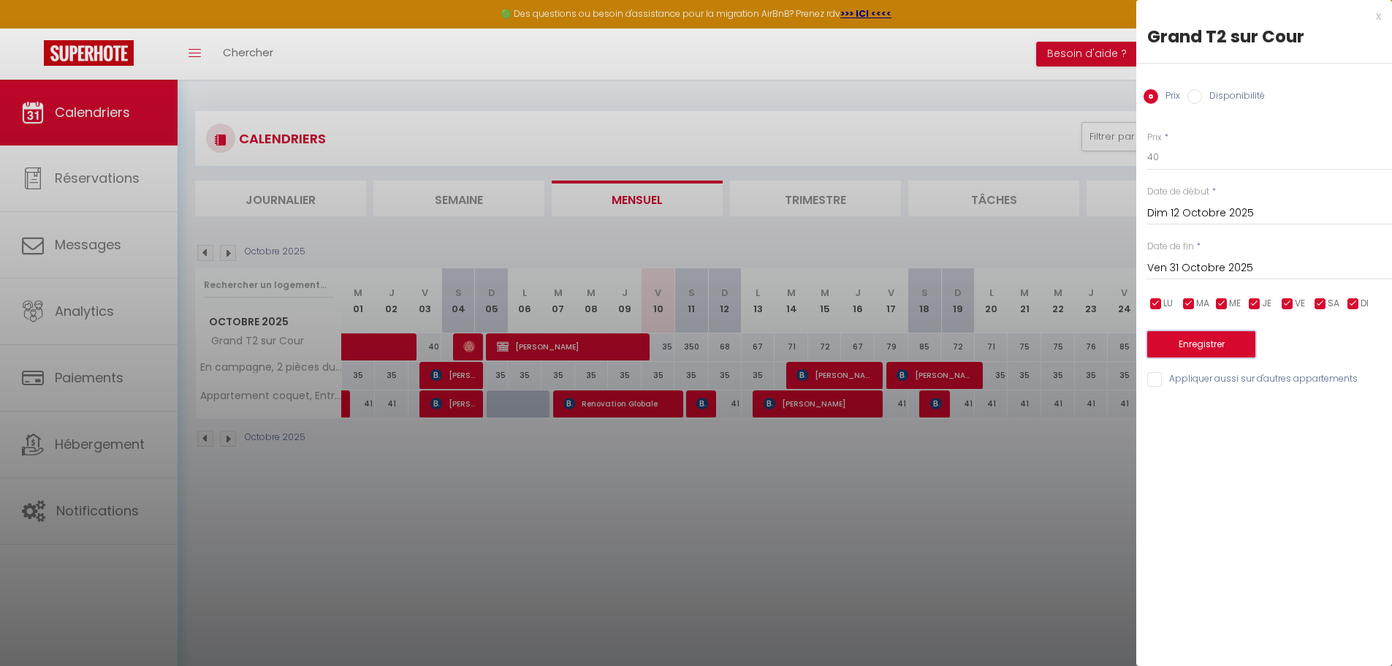
click at [1215, 352] on button "Enregistrer" at bounding box center [1201, 344] width 108 height 26
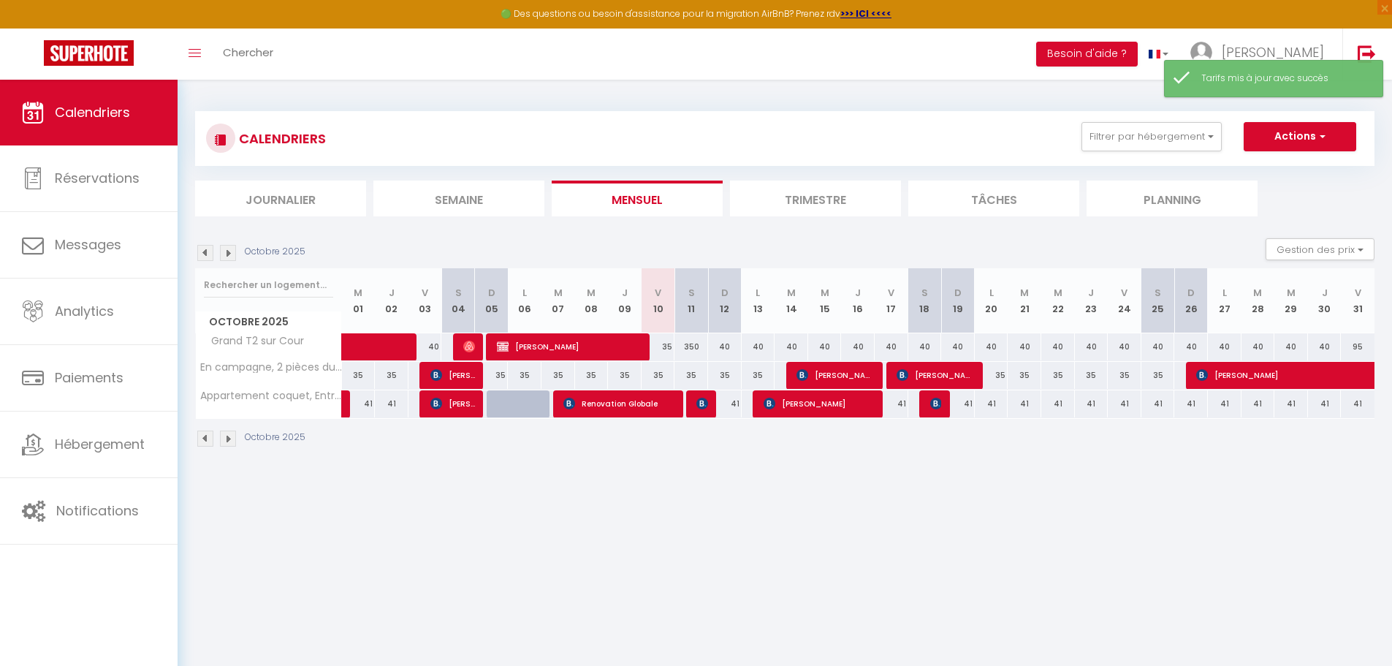
click at [1354, 343] on div "95" at bounding box center [1358, 346] width 34 height 27
type input "95"
type input "Ven 31 Octobre 2025"
type input "[PERSON_NAME] 01 Novembre 2025"
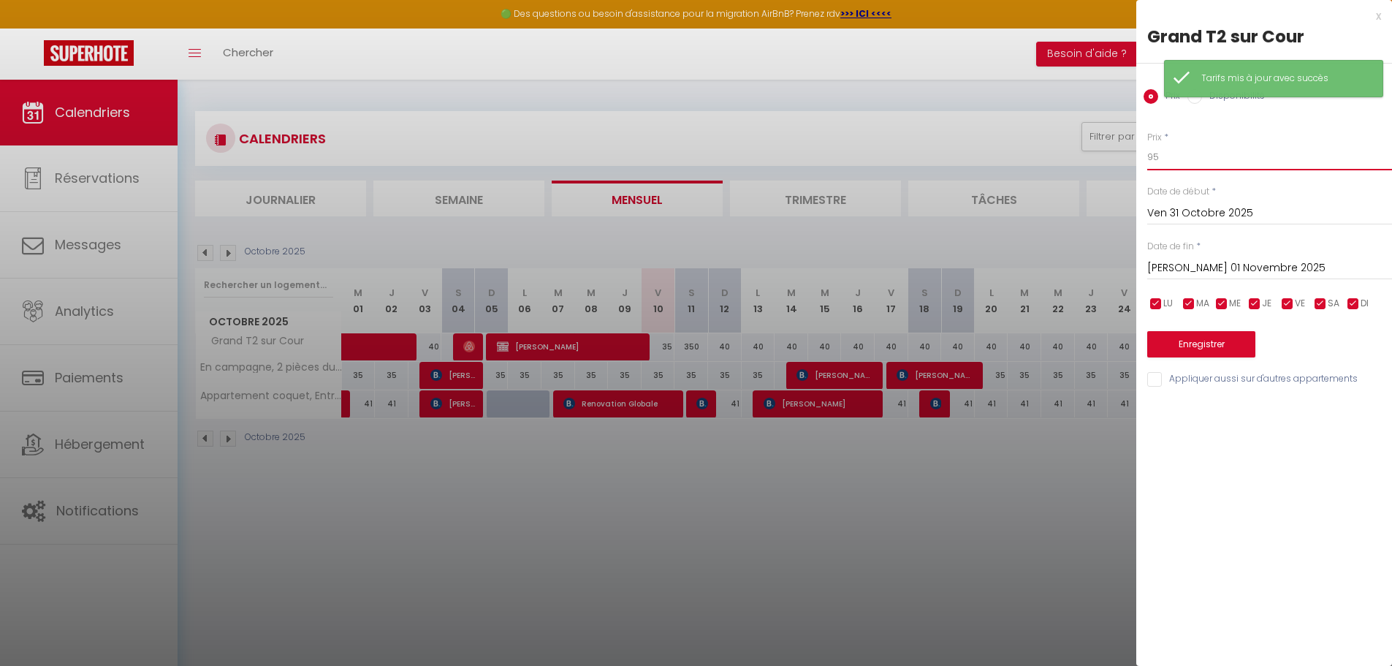
drag, startPoint x: 1175, startPoint y: 156, endPoint x: 1059, endPoint y: 164, distance: 116.4
click at [1059, 164] on body "🟢 Des questions ou besoin d'assistance pour la migration AirBnB? Prenez rdv >>>…" at bounding box center [696, 413] width 1392 height 666
type input "40"
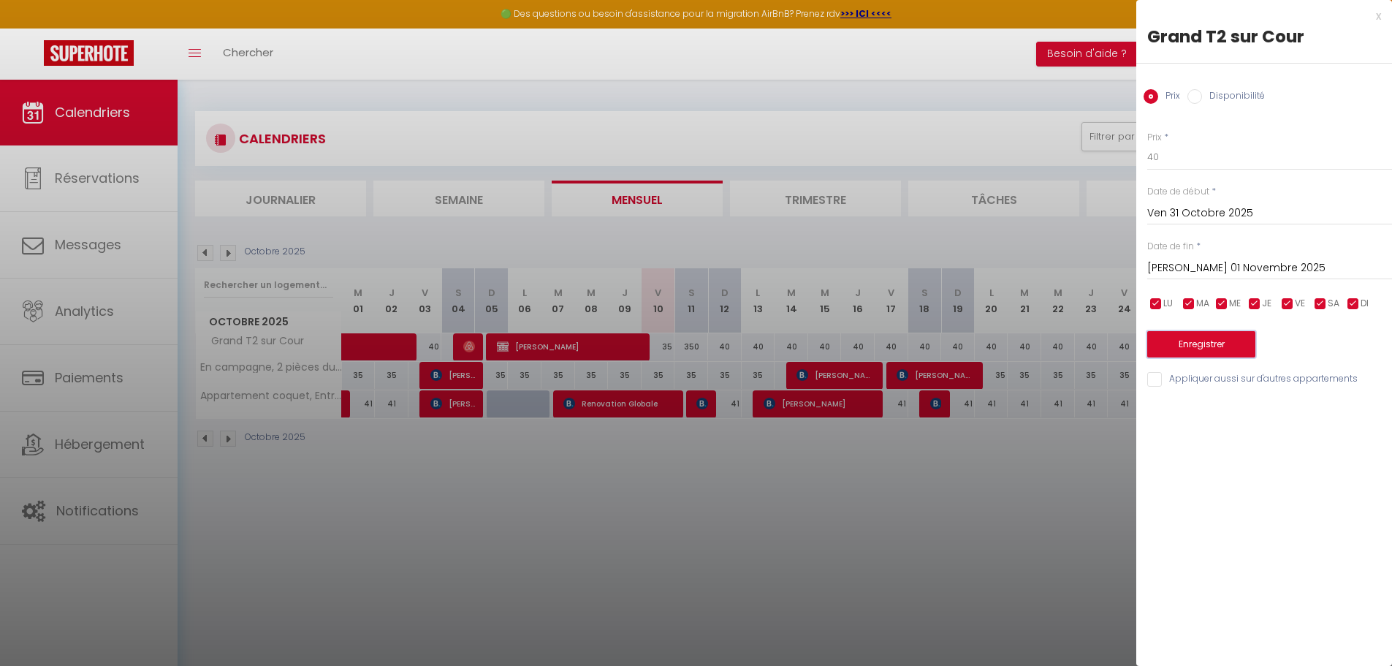
click at [1218, 341] on button "Enregistrer" at bounding box center [1201, 344] width 108 height 26
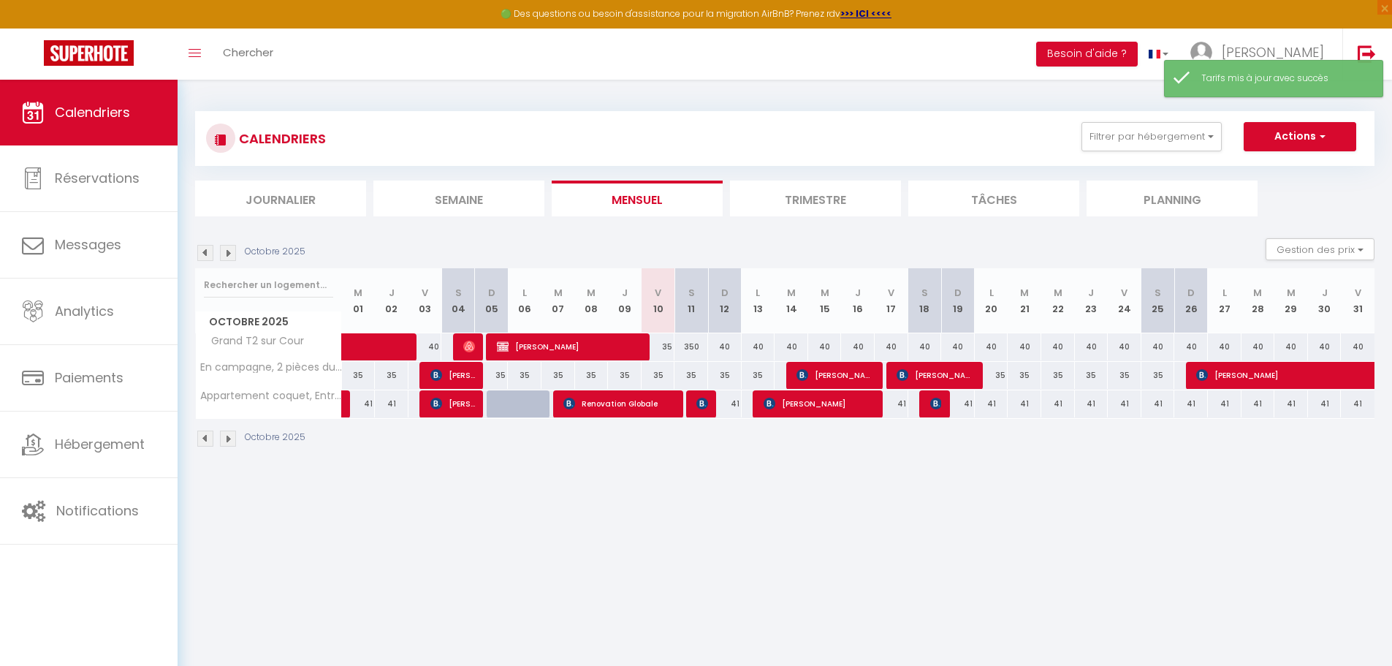
click at [733, 345] on div "40" at bounding box center [725, 346] width 34 height 27
type input "40"
type input "Dim 12 Octobre 2025"
type input "Lun 13 Octobre 2025"
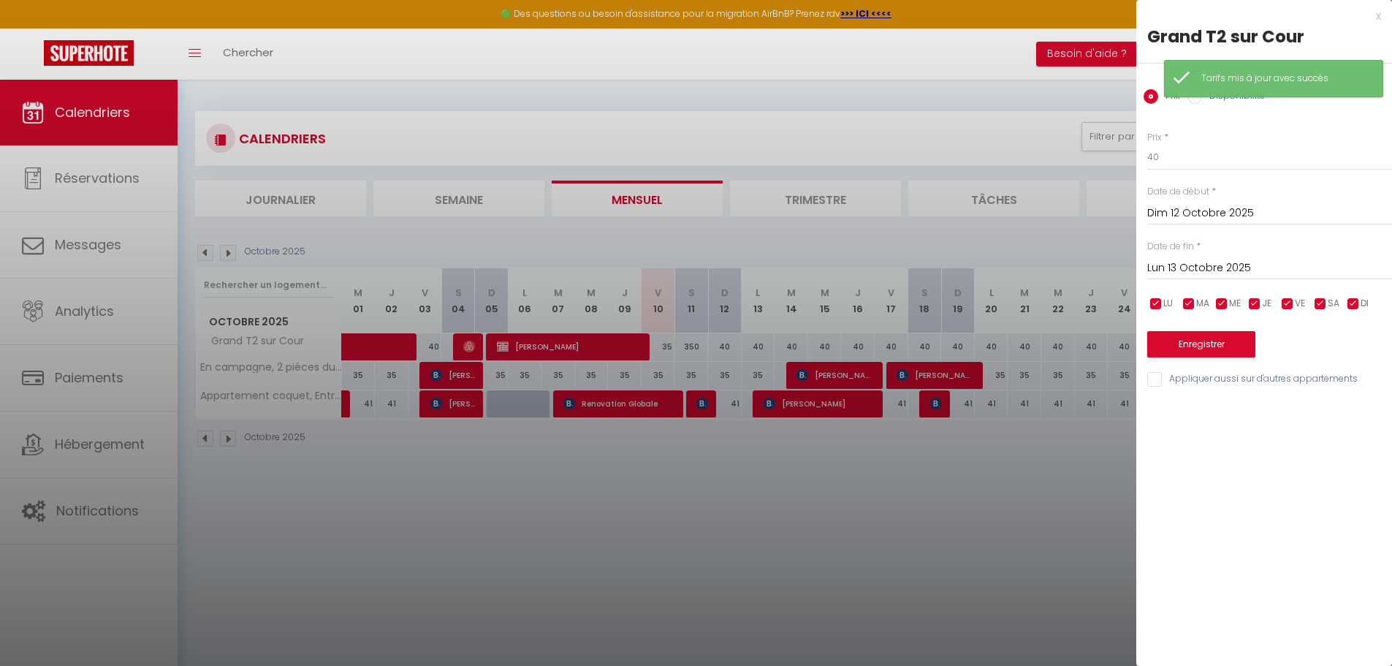
click at [1202, 101] on label "Disponibilité" at bounding box center [1233, 97] width 63 height 16
click at [1202, 101] on input "Disponibilité" at bounding box center [1195, 96] width 15 height 15
radio input "true"
radio input "false"
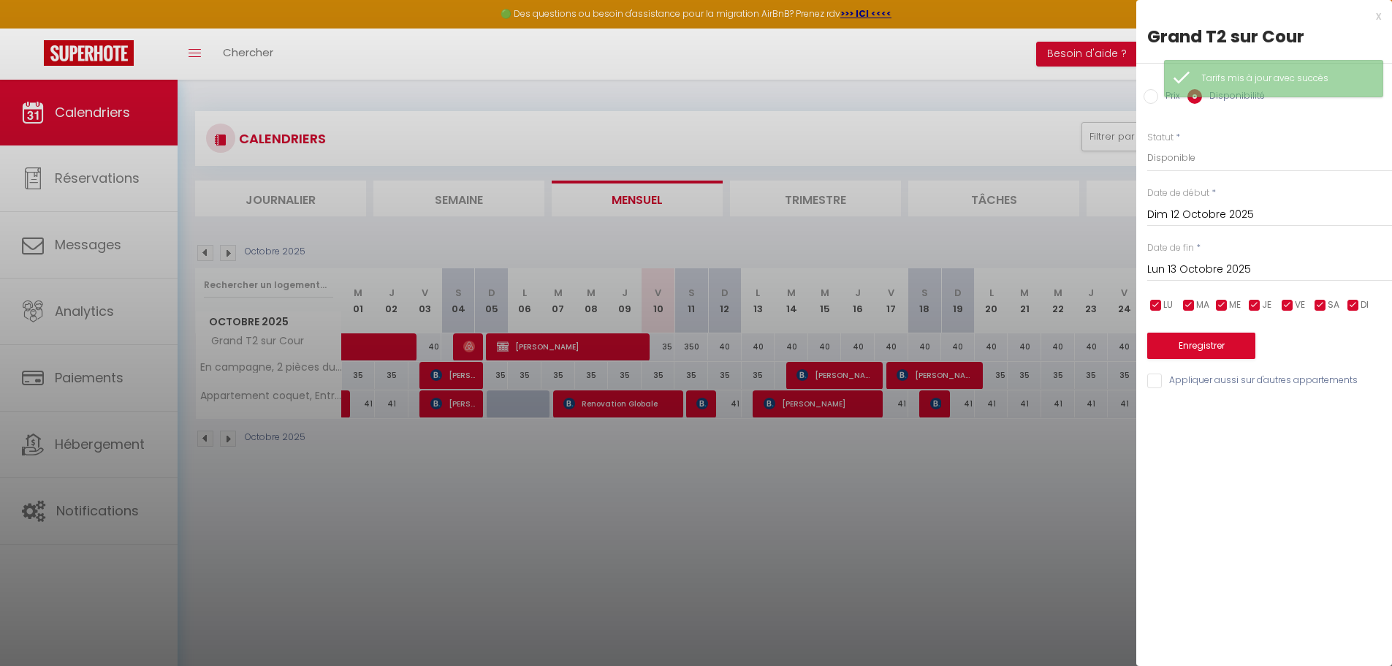
click at [1204, 259] on div "Lun 13 Octobre 2025 < [DATE] > Dim Lun Mar Mer Jeu Ven Sam 1 2 3 4 5 6 7 8 9 10…" at bounding box center [1269, 268] width 245 height 26
click at [1210, 274] on input "Lun 13 Octobre 2025" at bounding box center [1269, 269] width 245 height 19
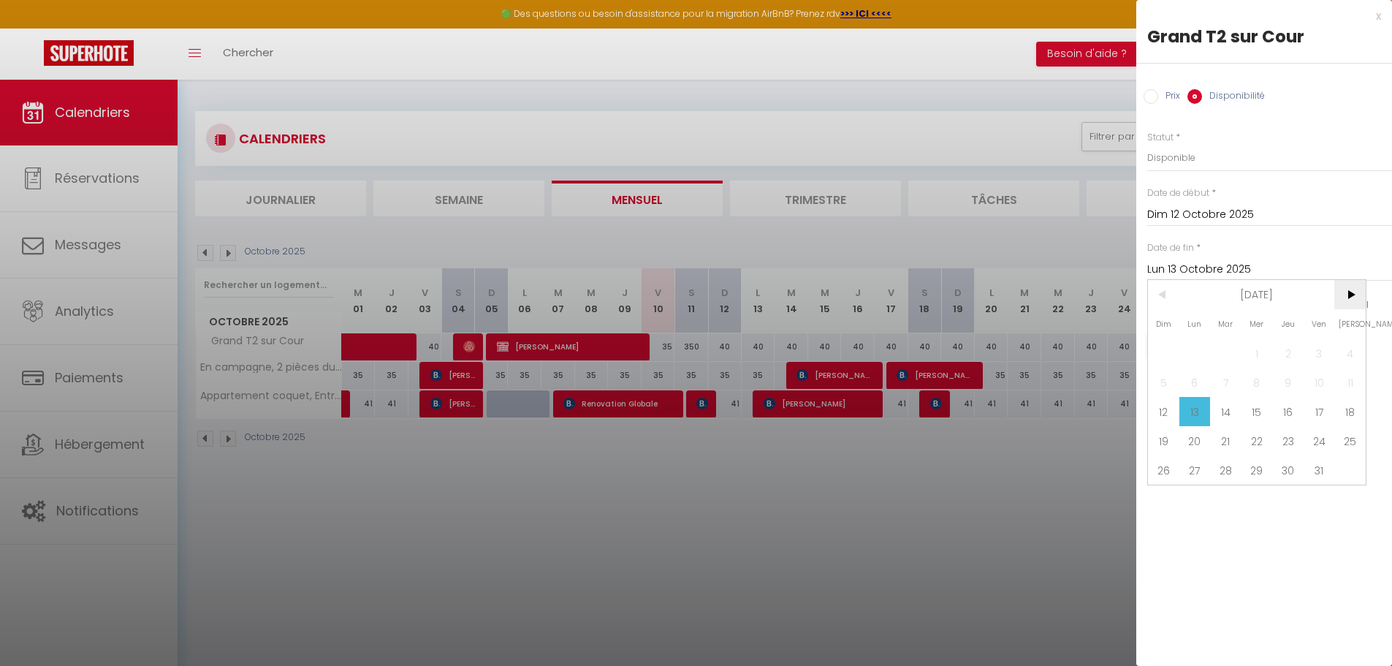
click at [1349, 303] on span ">" at bounding box center [1349, 294] width 31 height 29
click at [1349, 302] on span ">" at bounding box center [1349, 294] width 31 height 29
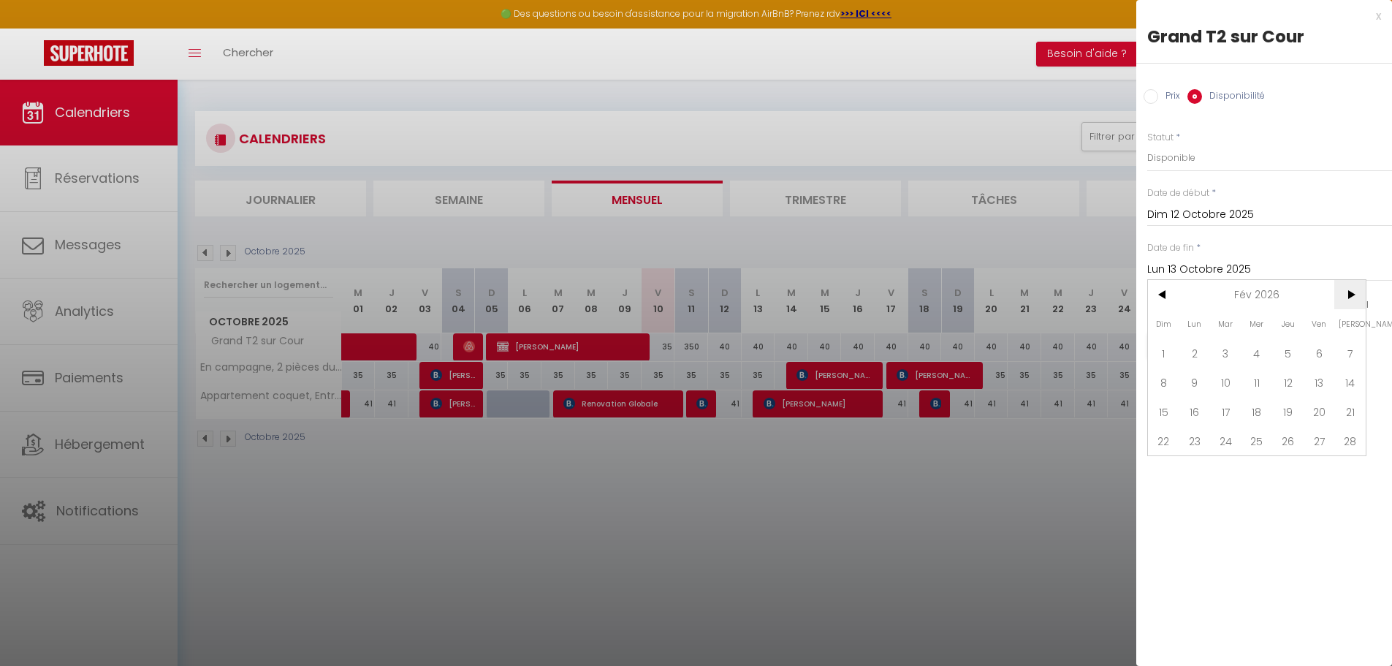
click at [1349, 302] on span ">" at bounding box center [1349, 294] width 31 height 29
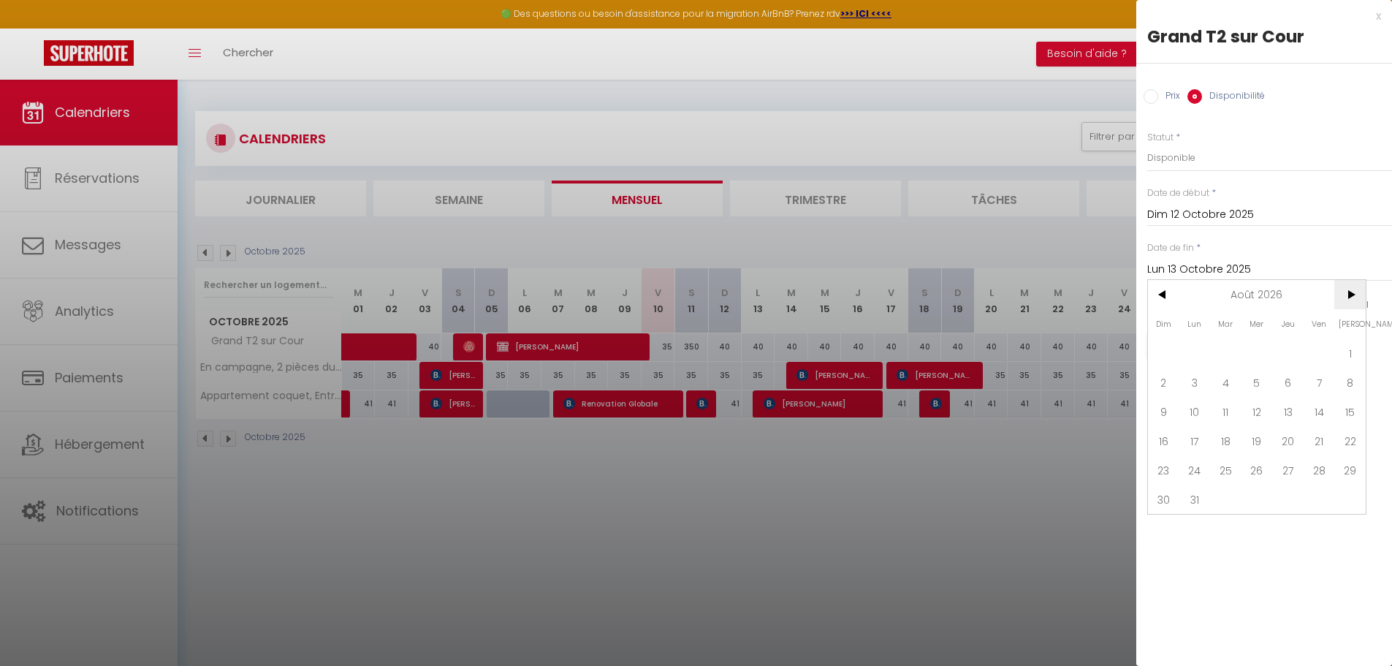
click at [1349, 302] on span ">" at bounding box center [1349, 294] width 31 height 29
click at [1349, 303] on span ">" at bounding box center [1349, 294] width 31 height 29
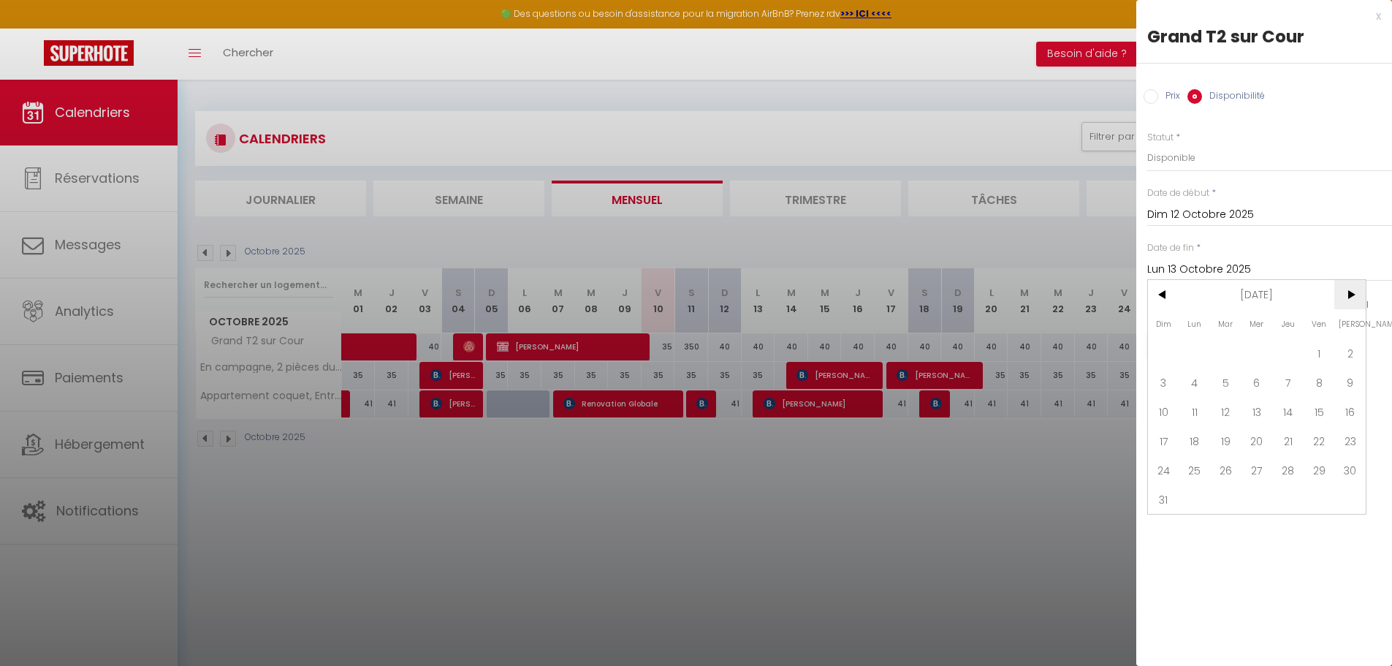
click at [1349, 303] on span ">" at bounding box center [1349, 294] width 31 height 29
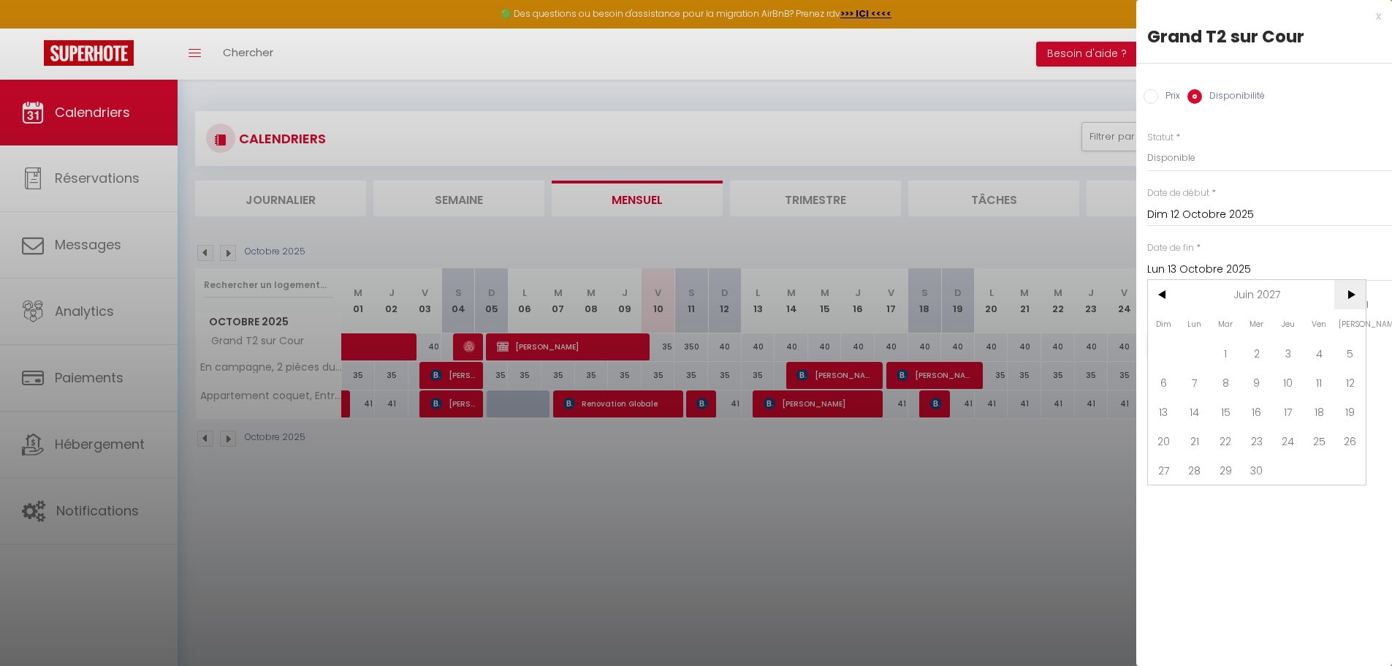
click at [1349, 303] on span ">" at bounding box center [1349, 294] width 31 height 29
click at [1299, 479] on span "30" at bounding box center [1287, 469] width 31 height 29
type input "Jeu 30 Septembre 2027"
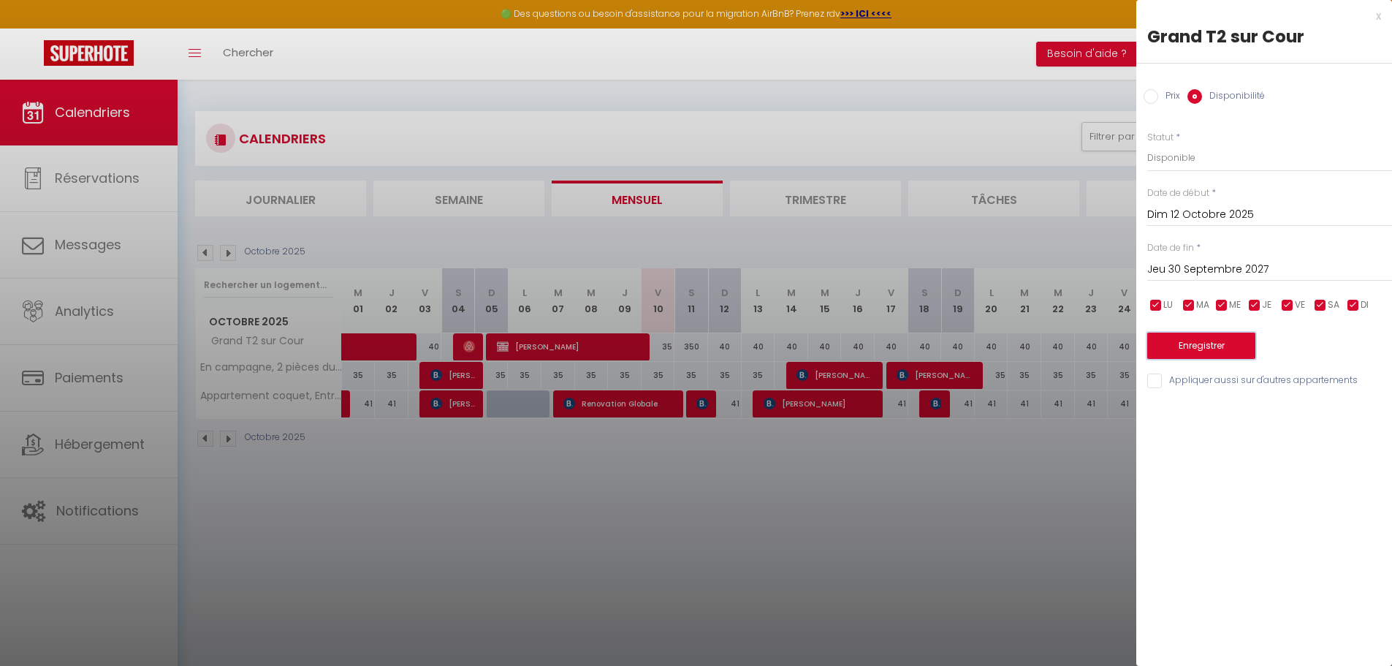
click at [1215, 348] on button "Enregistrer" at bounding box center [1201, 346] width 108 height 26
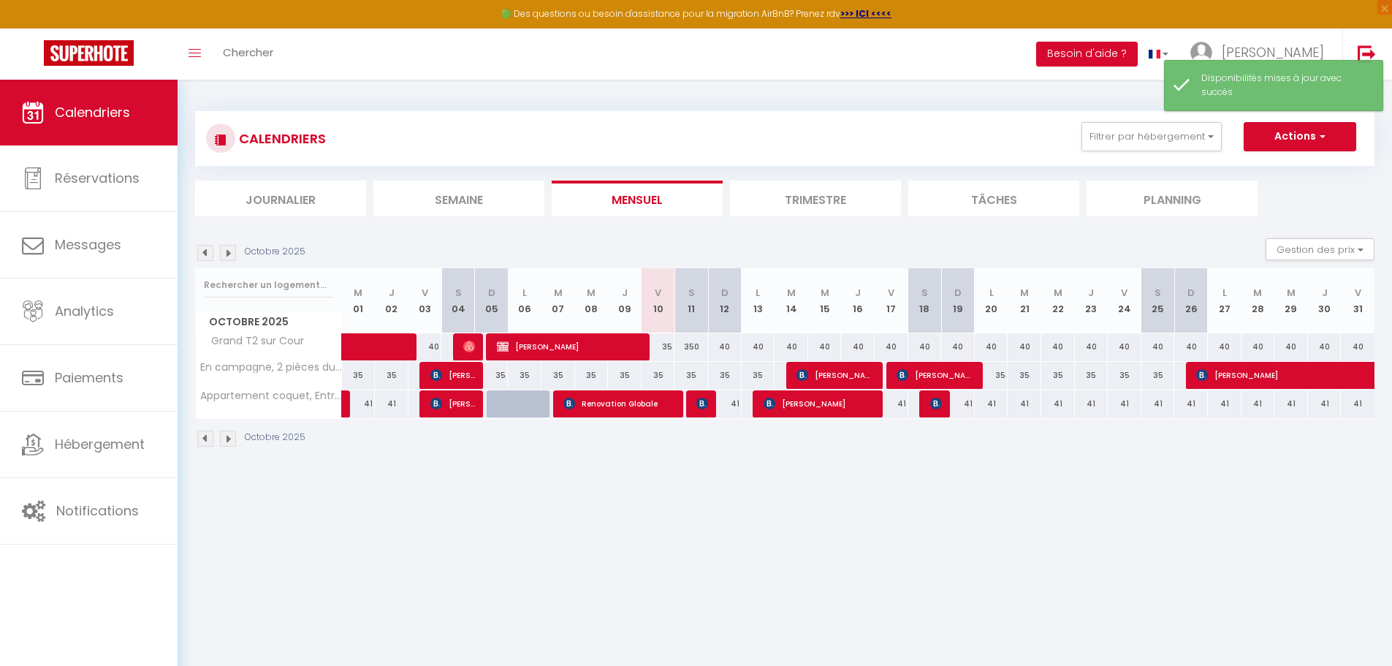
click at [226, 259] on img at bounding box center [228, 253] width 16 height 16
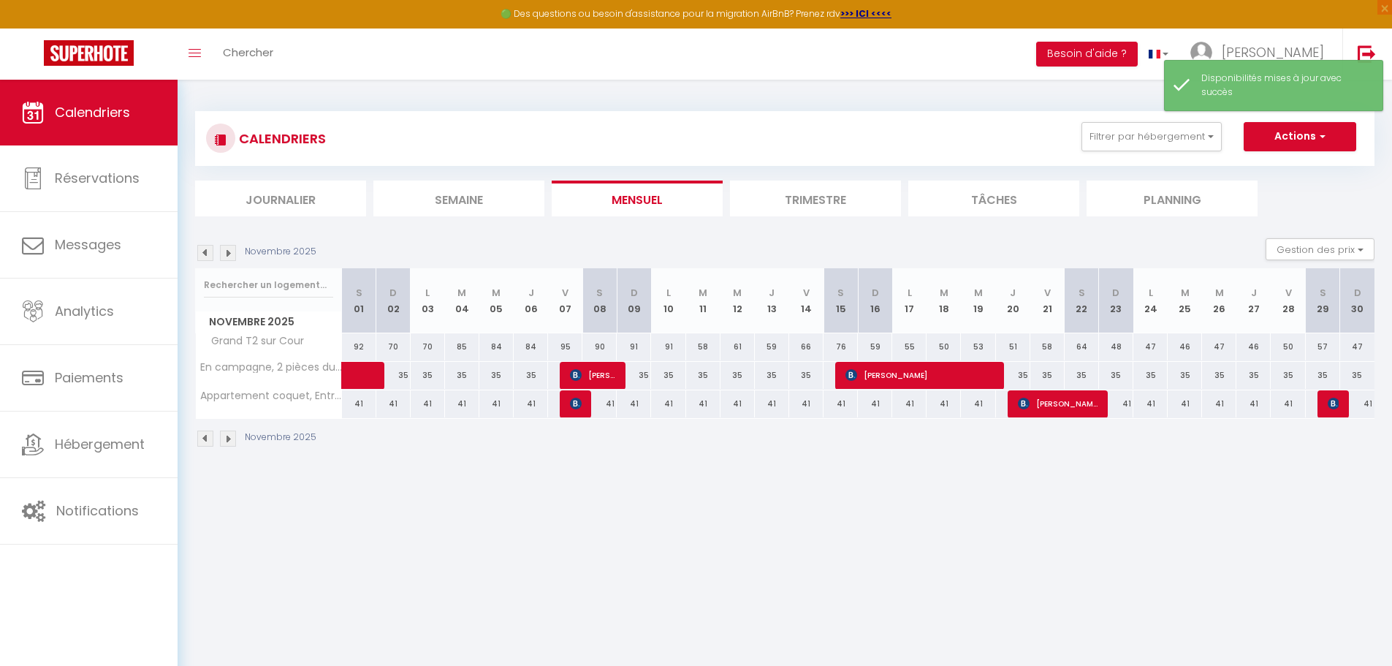
click at [226, 258] on img at bounding box center [228, 253] width 16 height 16
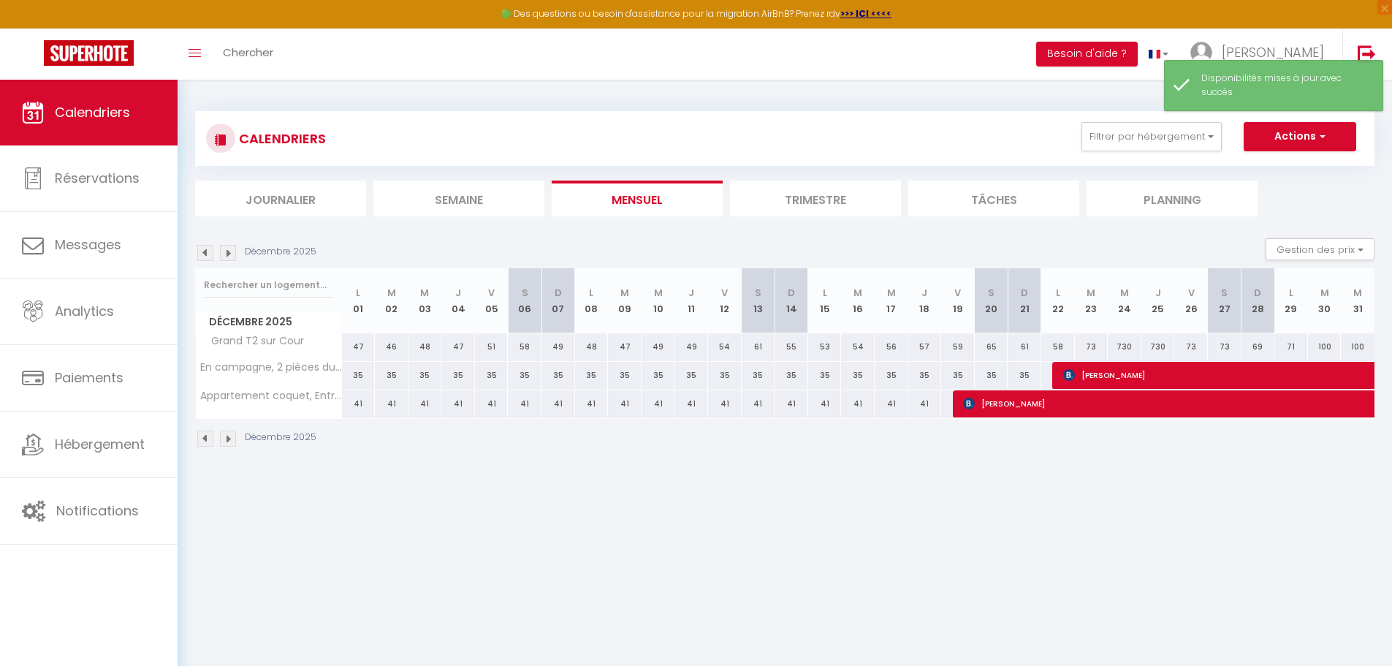
click at [226, 257] on img at bounding box center [228, 253] width 16 height 16
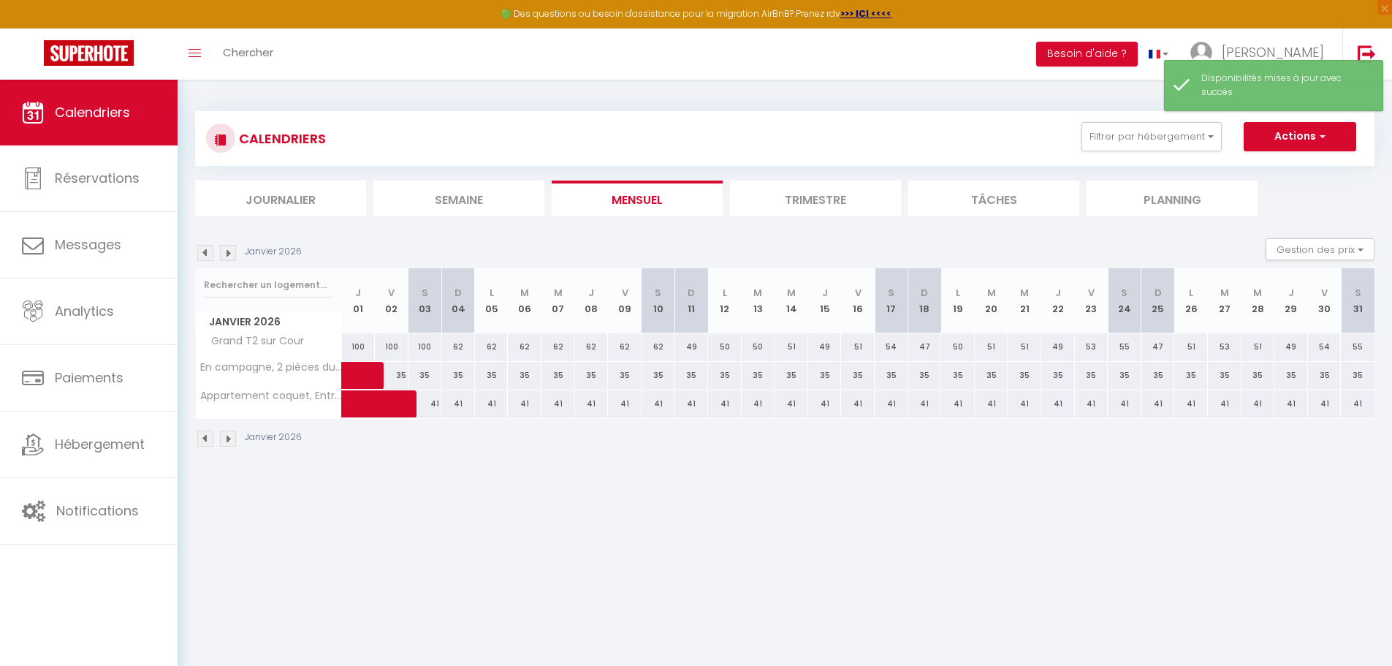
click at [226, 257] on img at bounding box center [228, 253] width 16 height 16
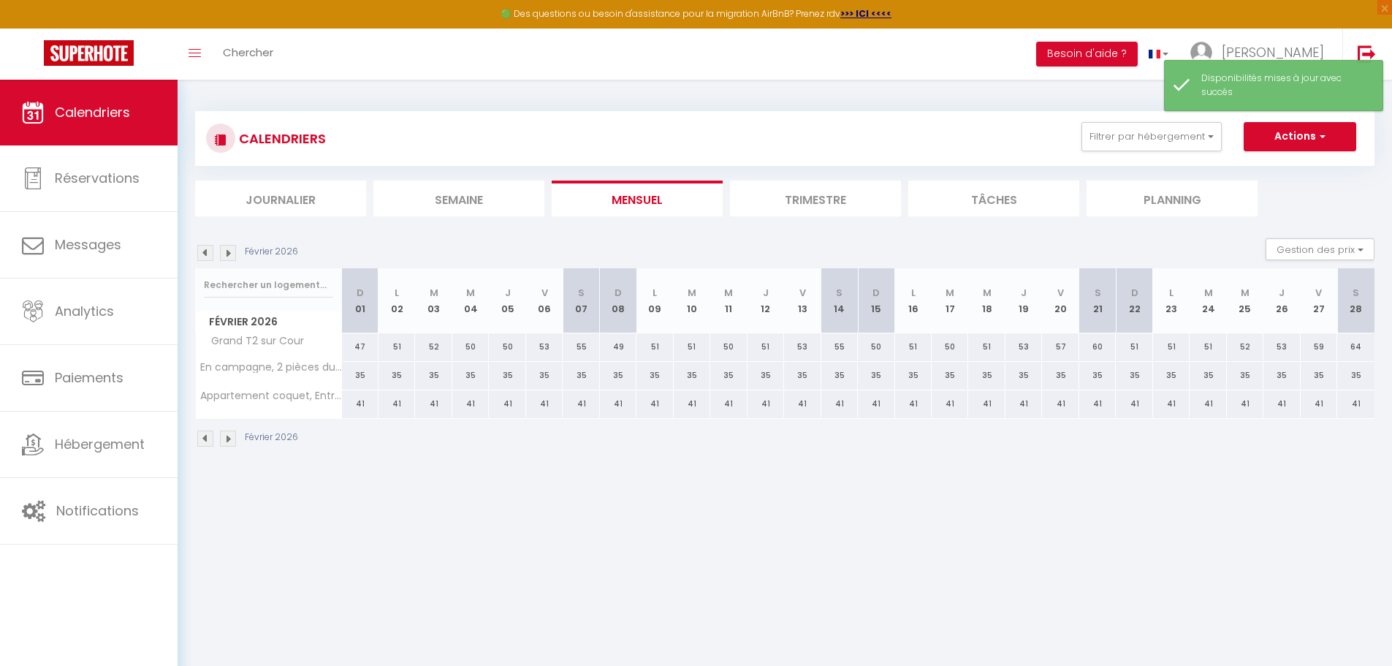
click at [226, 257] on img at bounding box center [228, 253] width 16 height 16
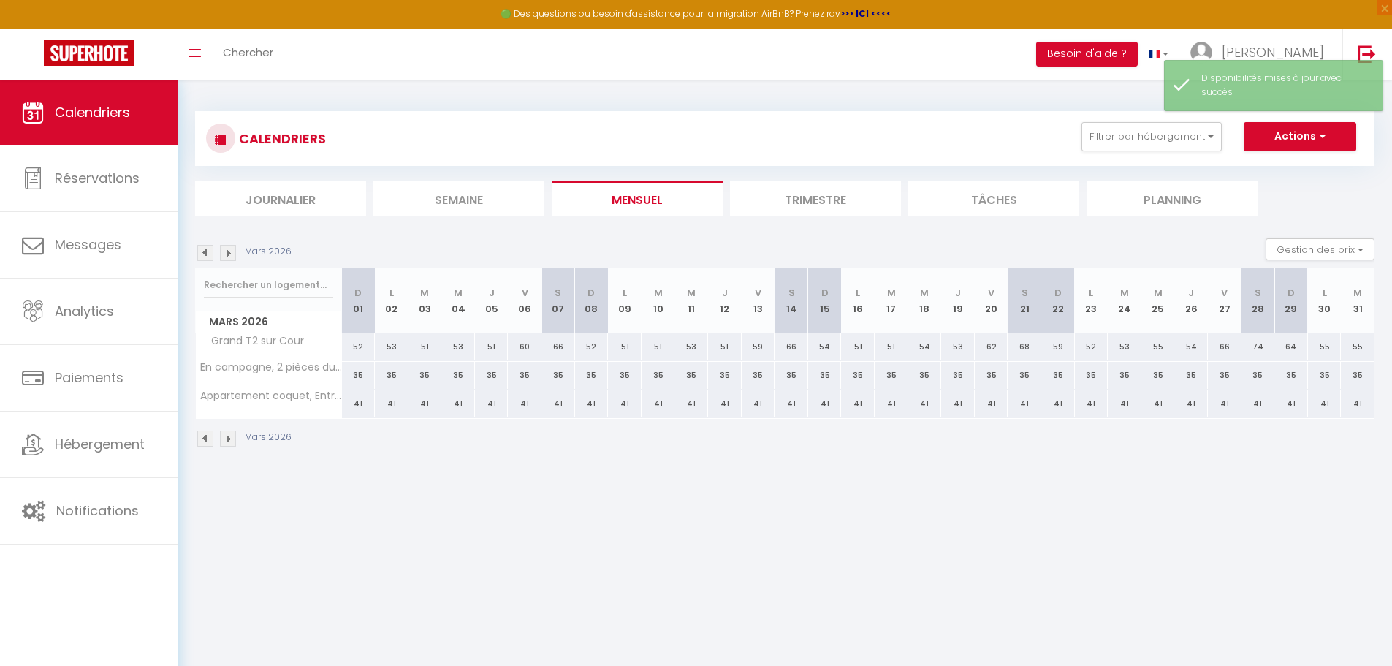
click at [226, 257] on img at bounding box center [228, 253] width 16 height 16
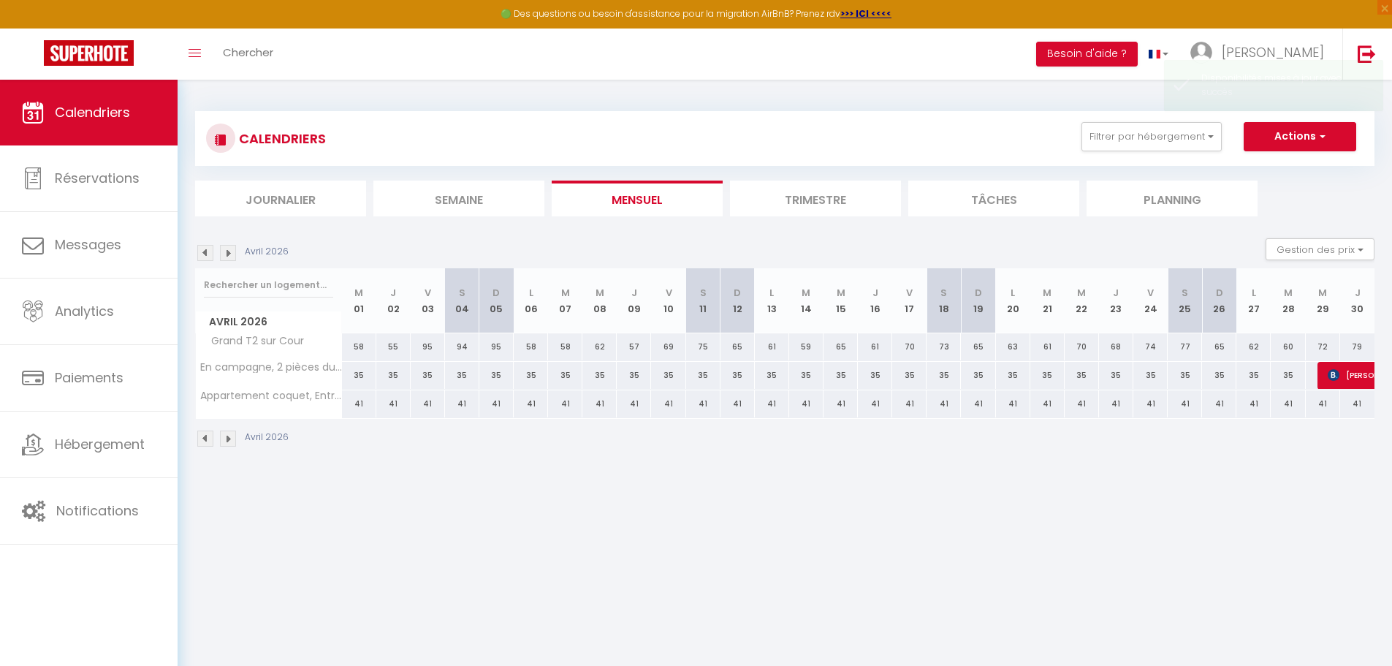
click at [226, 257] on img at bounding box center [228, 253] width 16 height 16
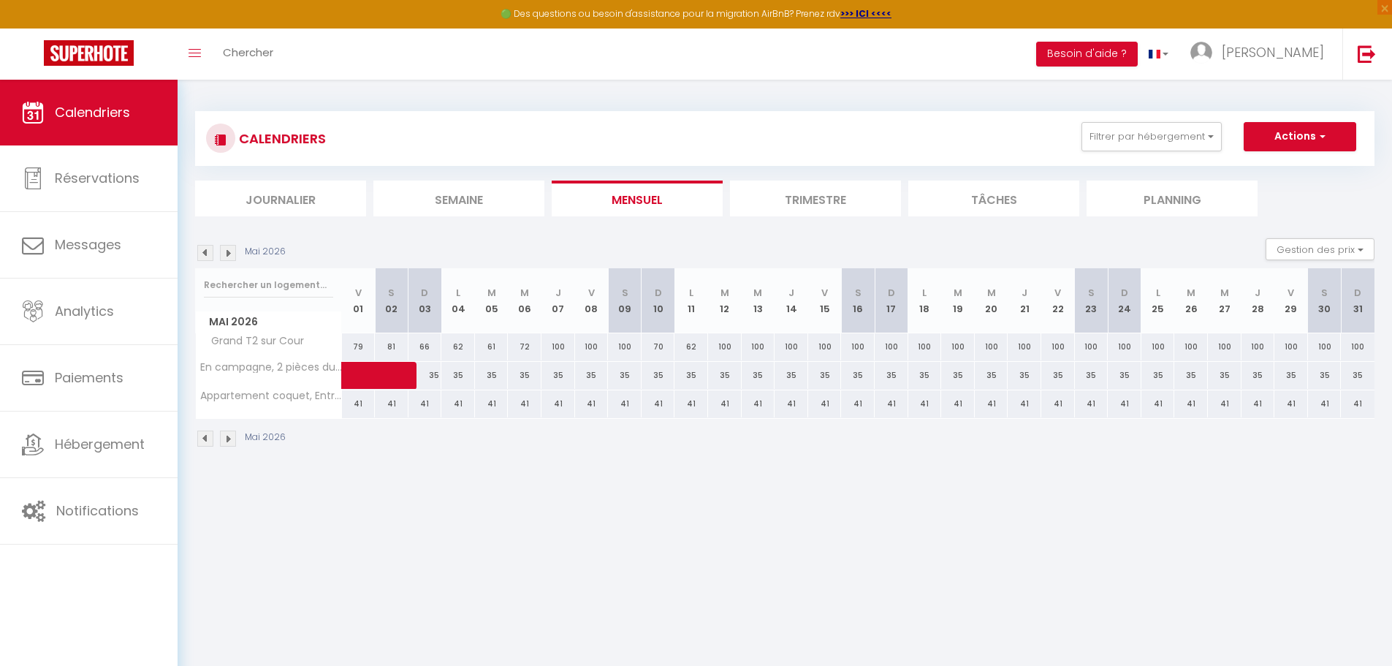
click at [226, 257] on img at bounding box center [228, 253] width 16 height 16
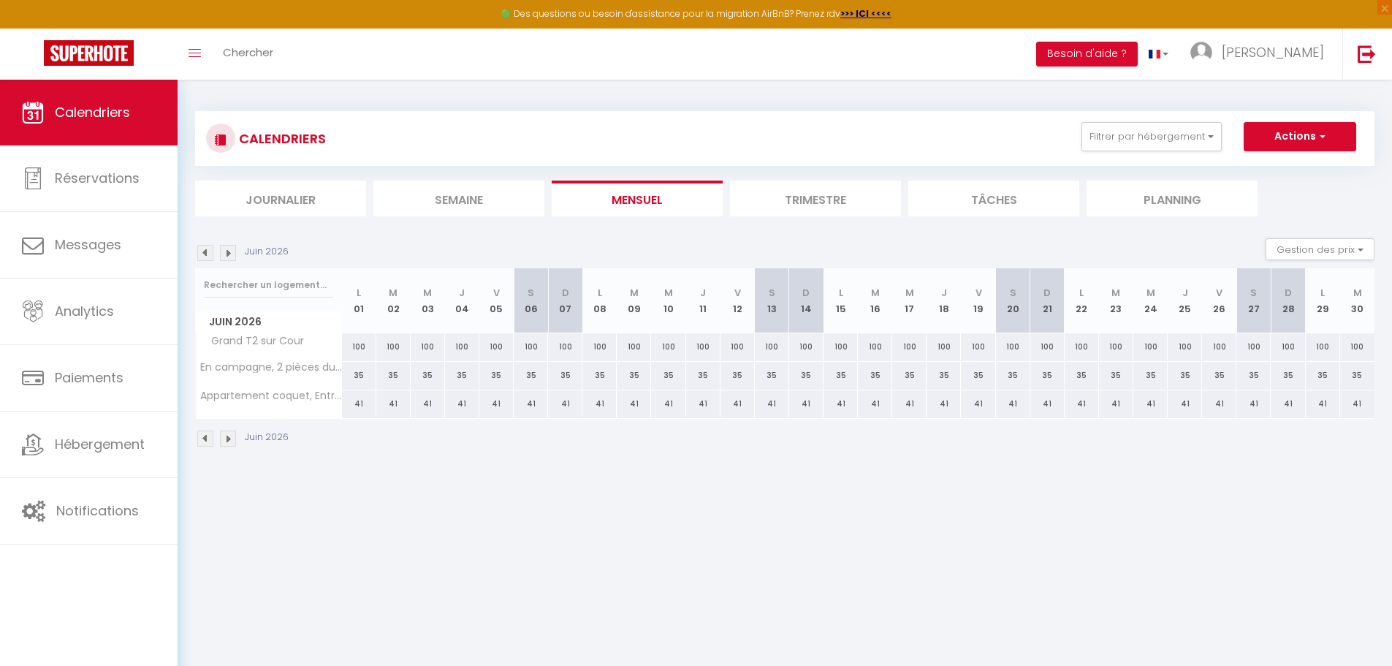
click at [226, 257] on img at bounding box center [228, 253] width 16 height 16
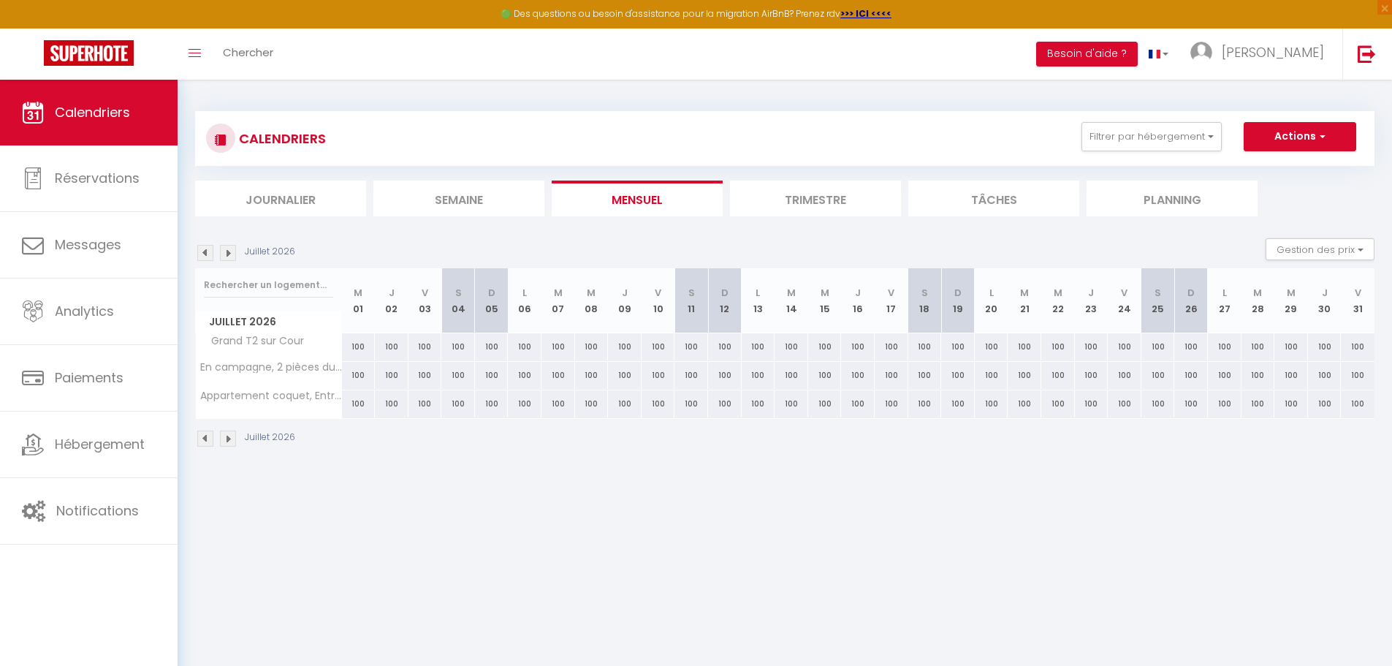
click at [226, 257] on img at bounding box center [228, 253] width 16 height 16
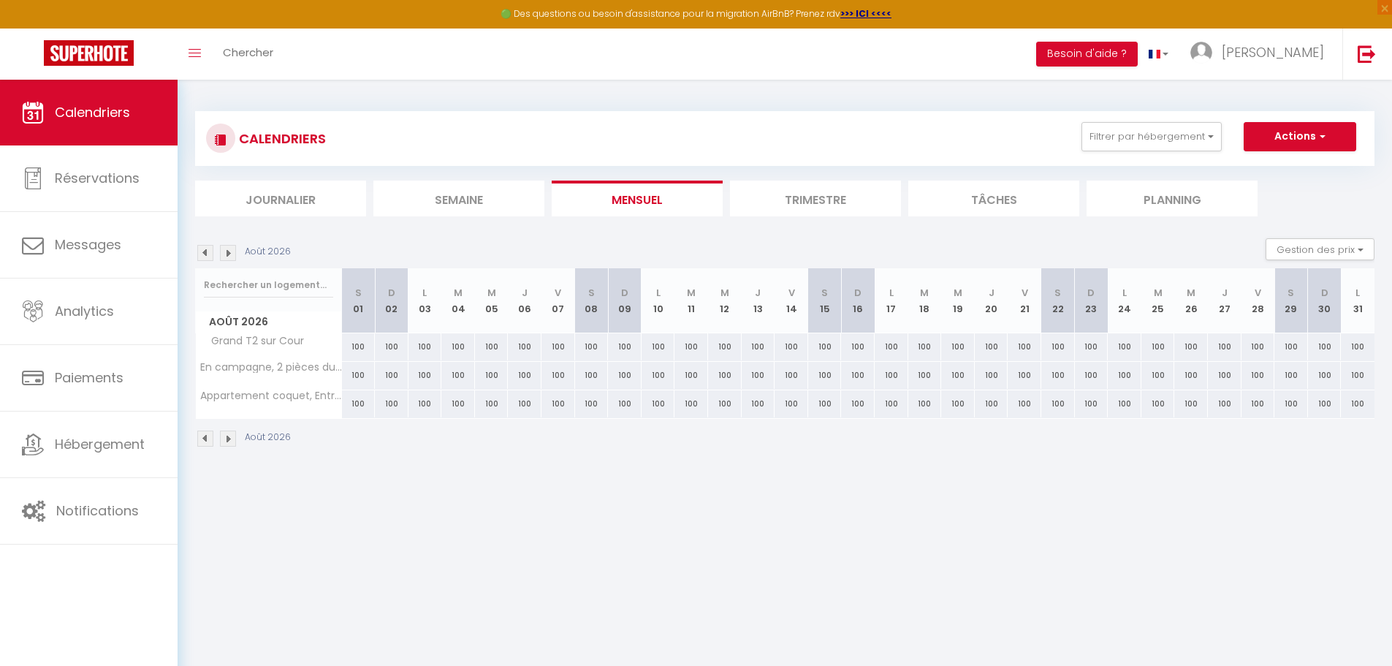
click at [226, 257] on img at bounding box center [228, 253] width 16 height 16
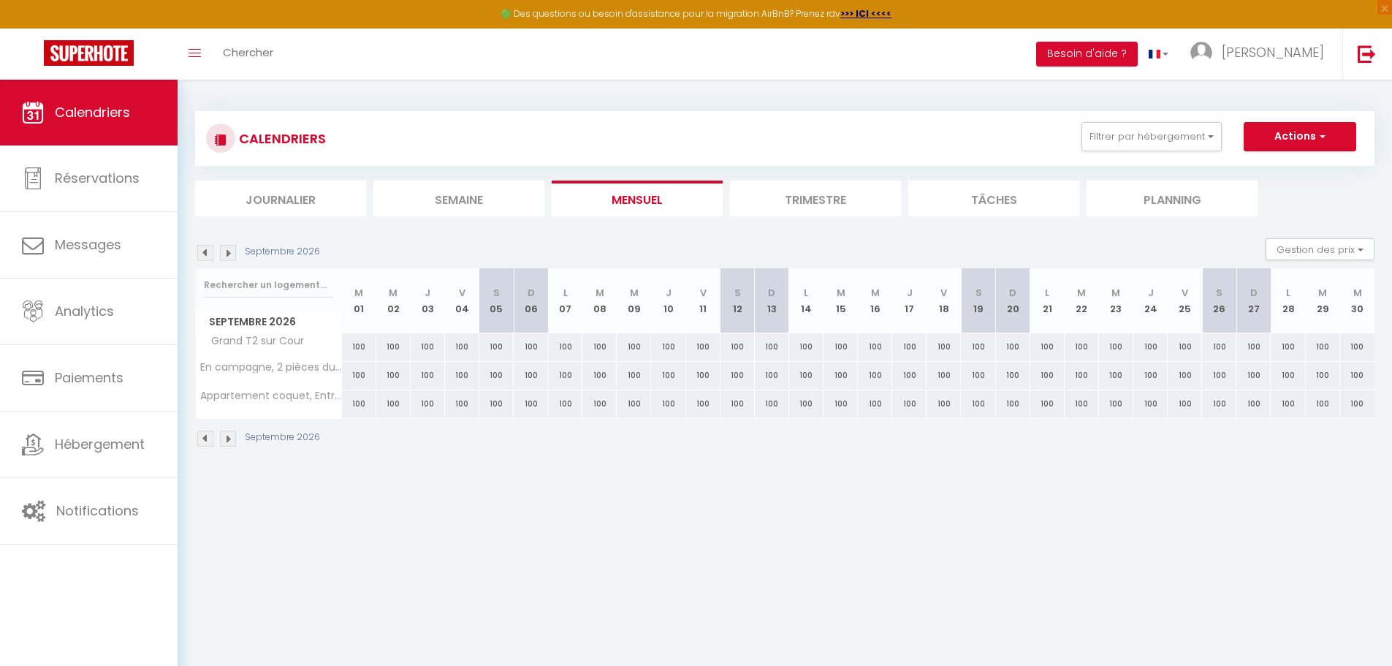
click at [226, 257] on img at bounding box center [228, 253] width 16 height 16
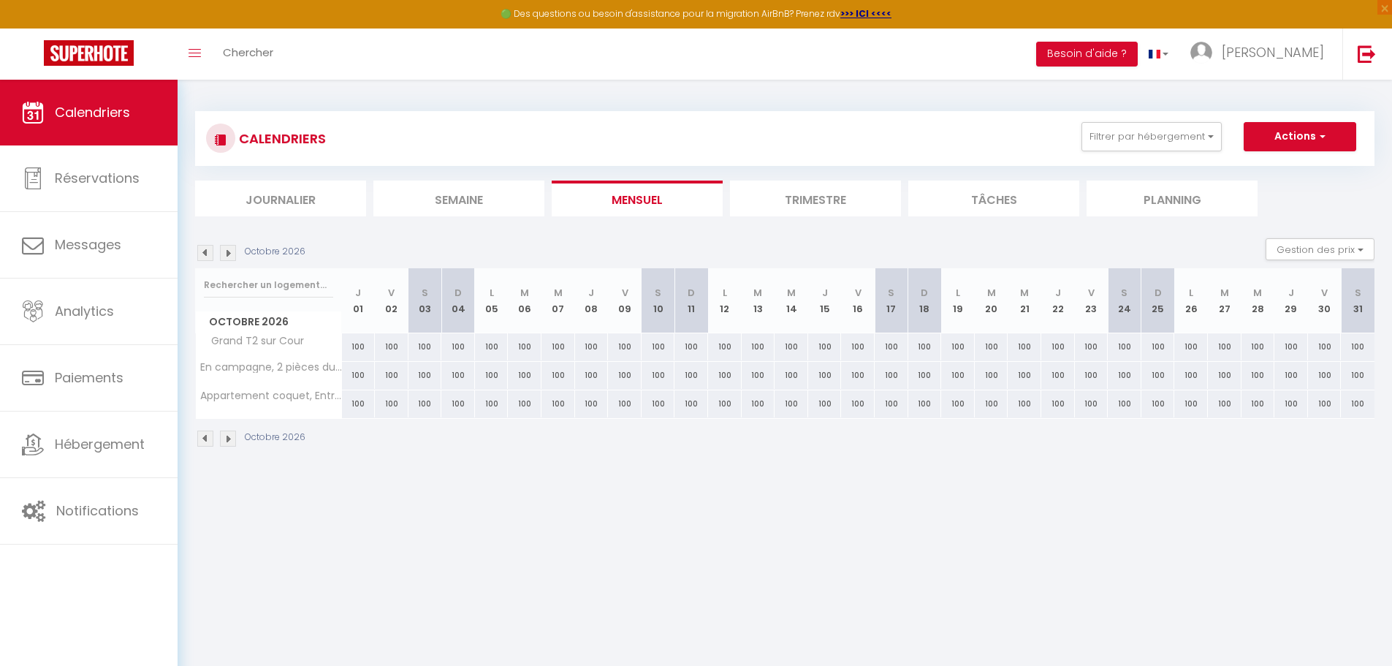
click at [604, 197] on li "Mensuel" at bounding box center [637, 199] width 171 height 36
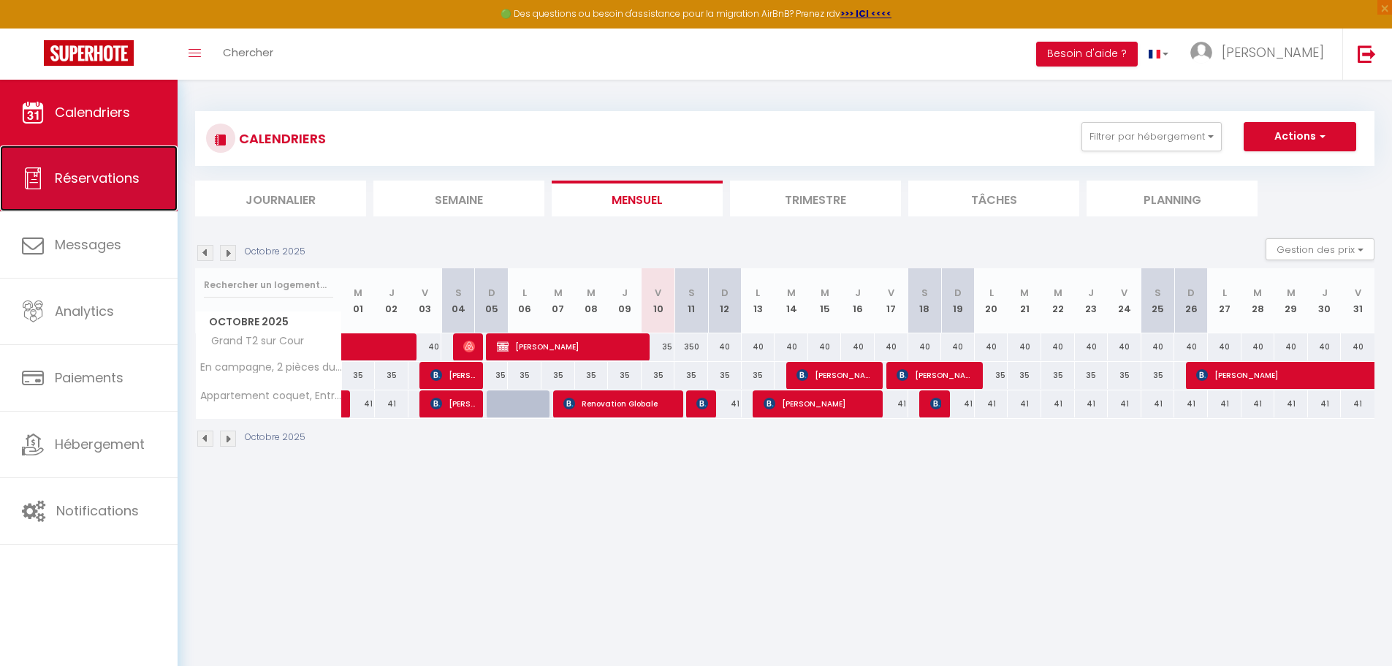
click at [99, 162] on link "Réservations" at bounding box center [89, 178] width 178 height 66
select select "not_cancelled"
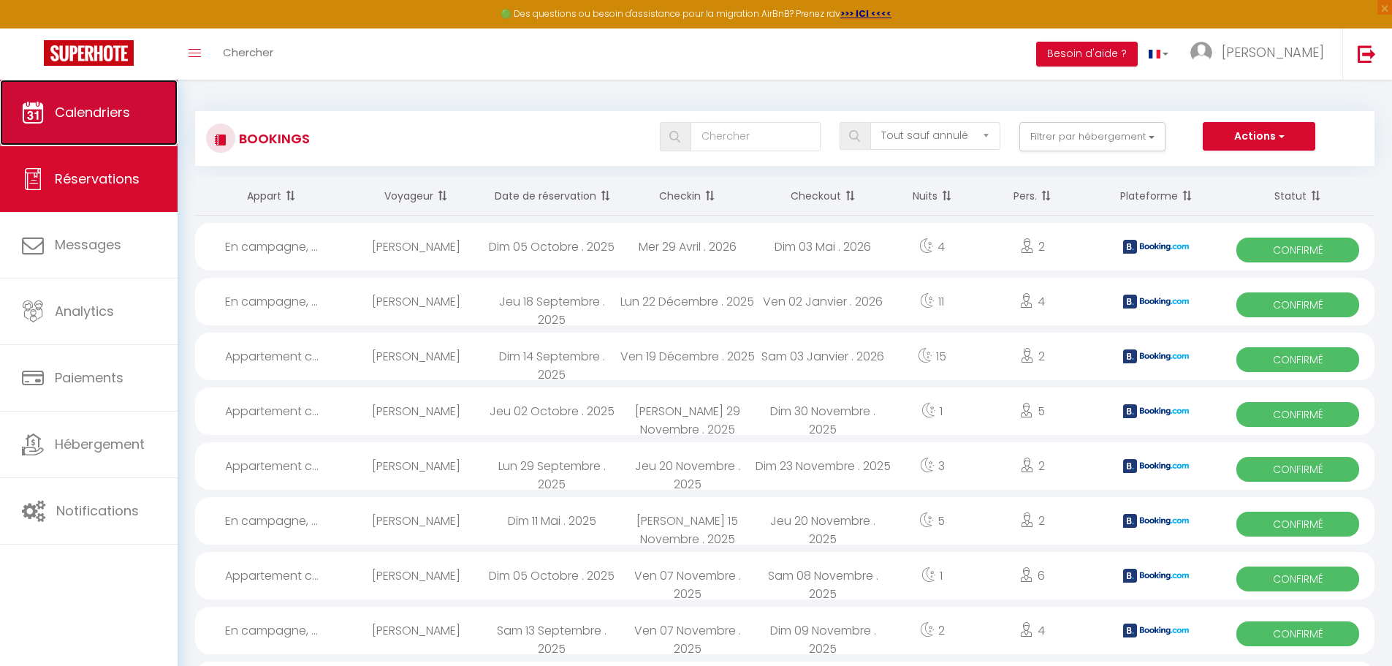
click at [92, 118] on span "Calendriers" at bounding box center [92, 112] width 75 height 18
